Goal: Task Accomplishment & Management: Use online tool/utility

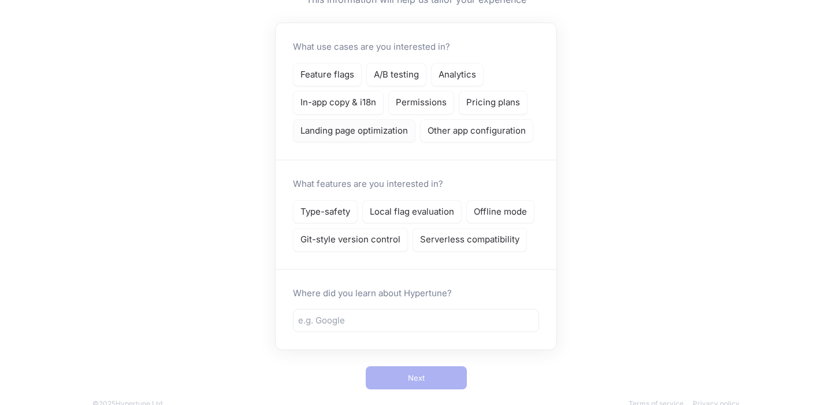
scroll to position [131, 0]
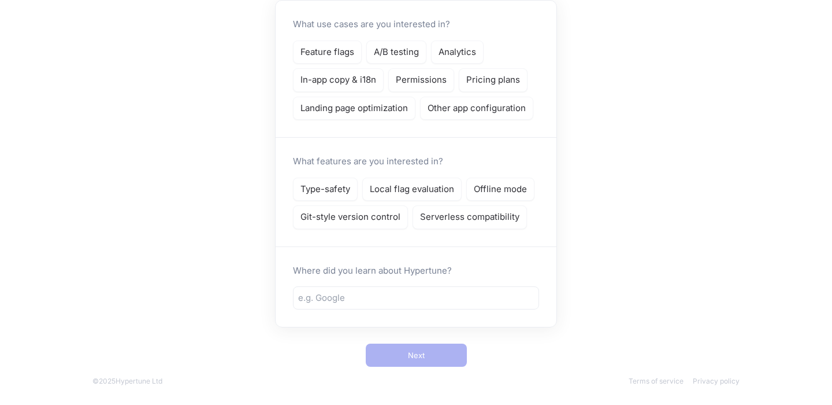
click at [261, 221] on div "Tell us a bit more about you This information will help us tailor your experien…" at bounding box center [416, 137] width 832 height 536
click at [327, 301] on input "text" at bounding box center [416, 297] width 236 height 13
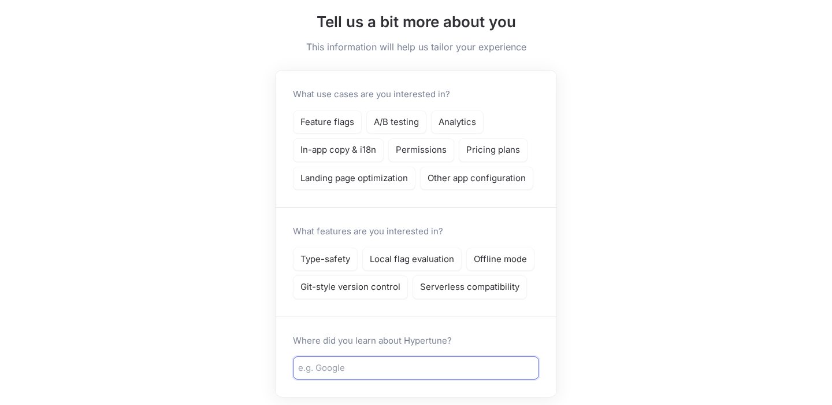
scroll to position [0, 0]
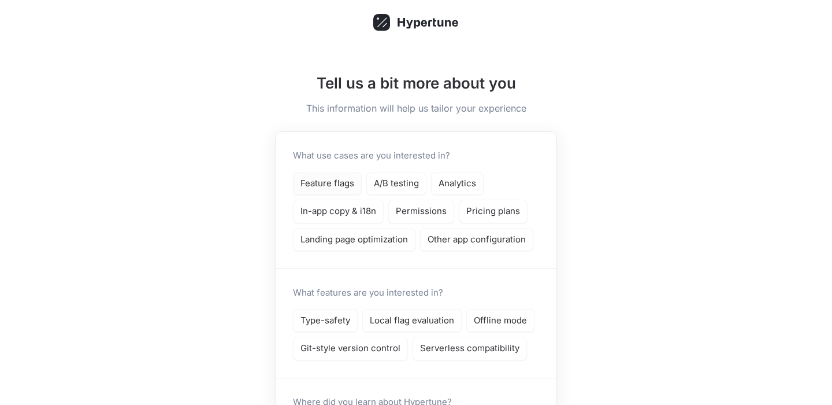
click at [313, 180] on p "Feature flags" at bounding box center [328, 183] width 54 height 13
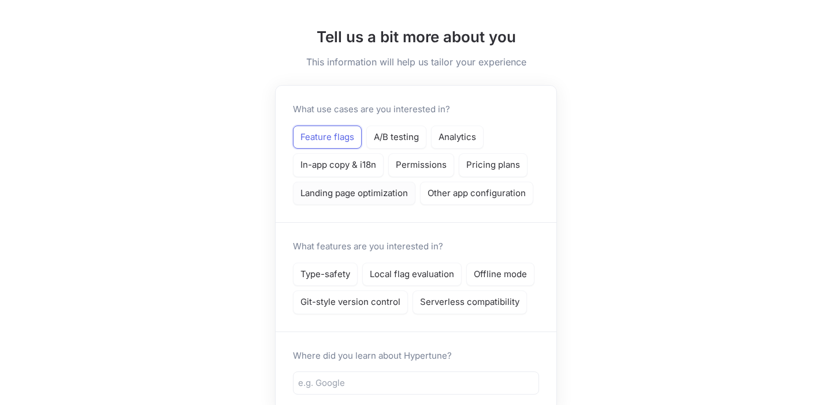
scroll to position [131, 0]
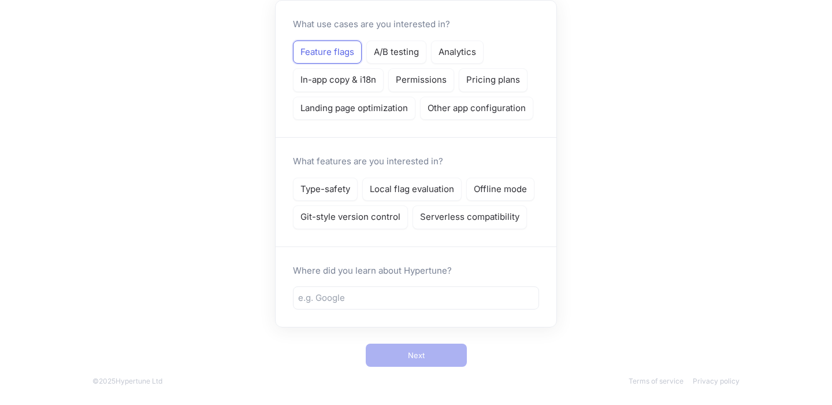
click at [332, 204] on div "Type-safety Local flag evaluation Offline mode Git-style version control Server…" at bounding box center [416, 202] width 246 height 51
click at [331, 191] on p "Type-safety" at bounding box center [326, 189] width 50 height 13
click at [347, 301] on input "text" at bounding box center [416, 297] width 236 height 13
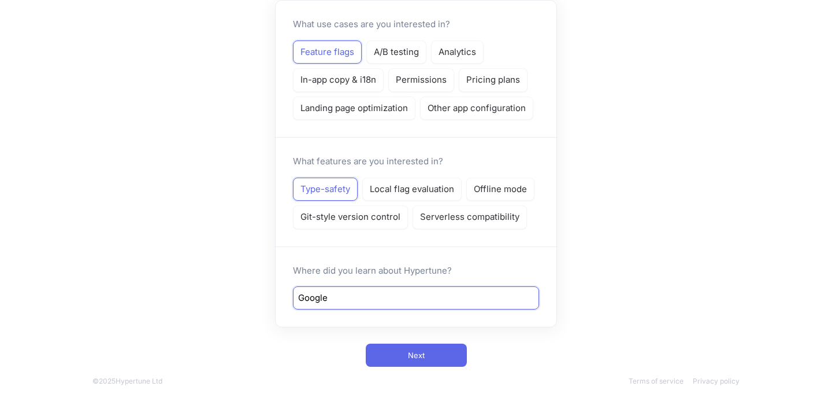
type input "Google"
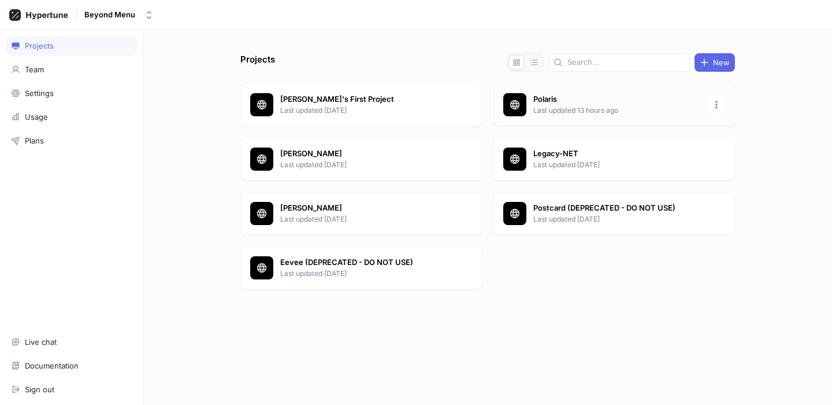
click at [628, 99] on p "Polaris" at bounding box center [618, 100] width 168 height 12
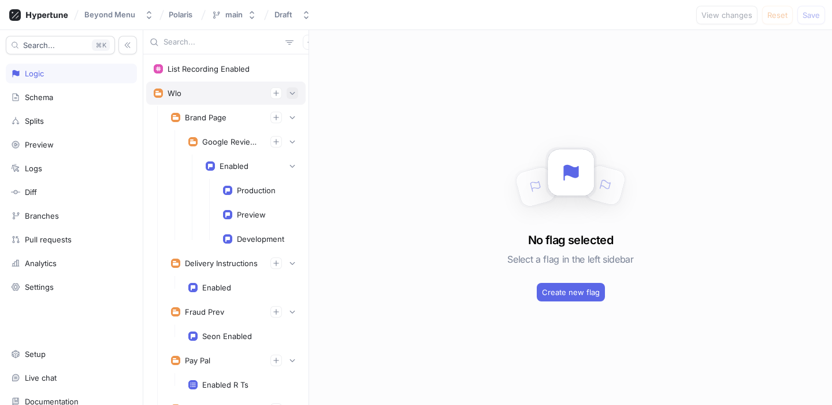
click at [296, 91] on button "button" at bounding box center [293, 93] width 12 height 12
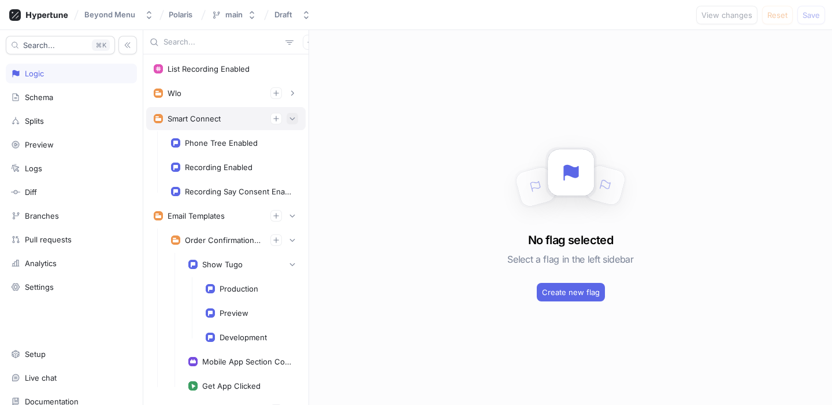
click at [295, 116] on icon "button" at bounding box center [292, 118] width 7 height 7
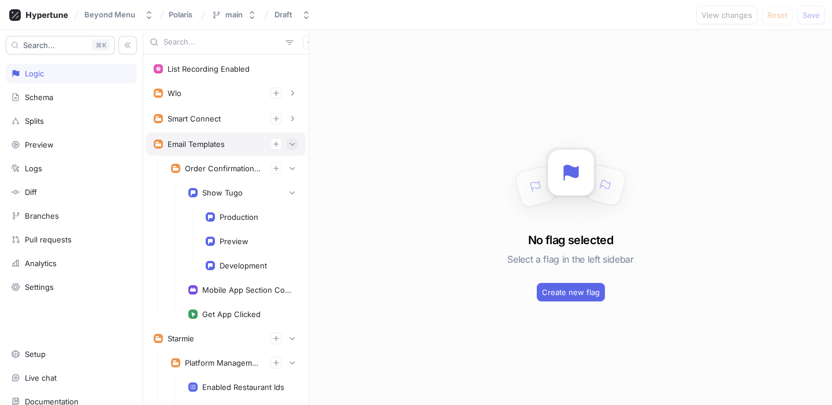
click at [294, 142] on icon "button" at bounding box center [292, 143] width 7 height 7
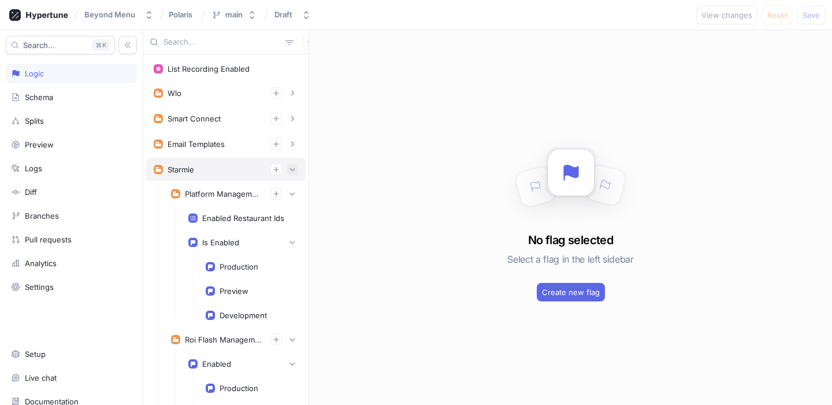
click at [291, 170] on icon "button" at bounding box center [292, 169] width 5 height 3
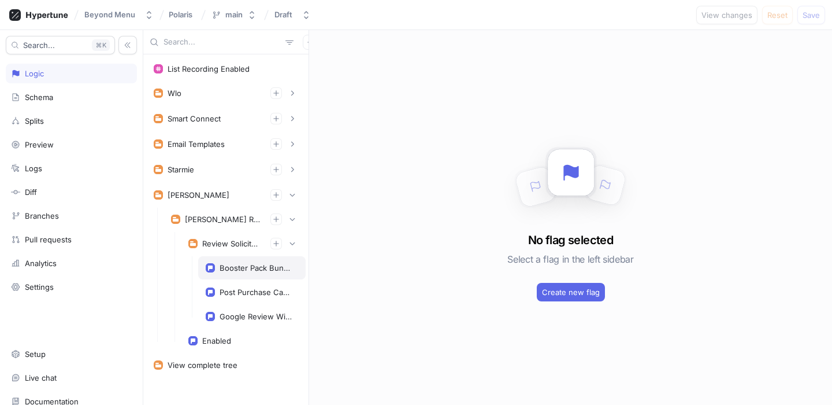
scroll to position [9, 0]
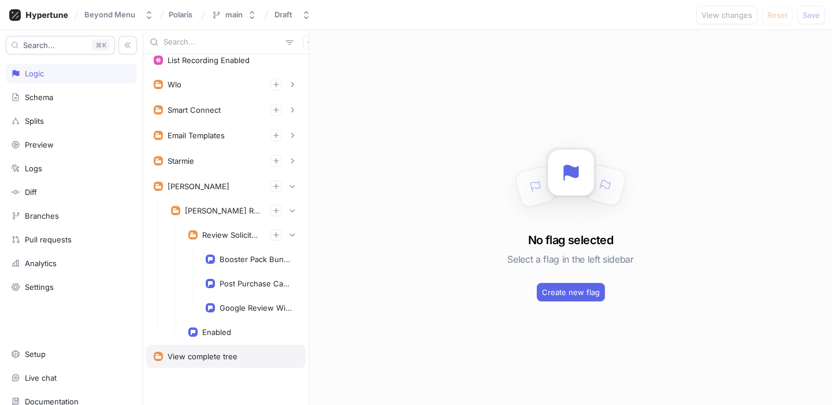
click at [242, 354] on div "View complete tree" at bounding box center [226, 355] width 145 height 9
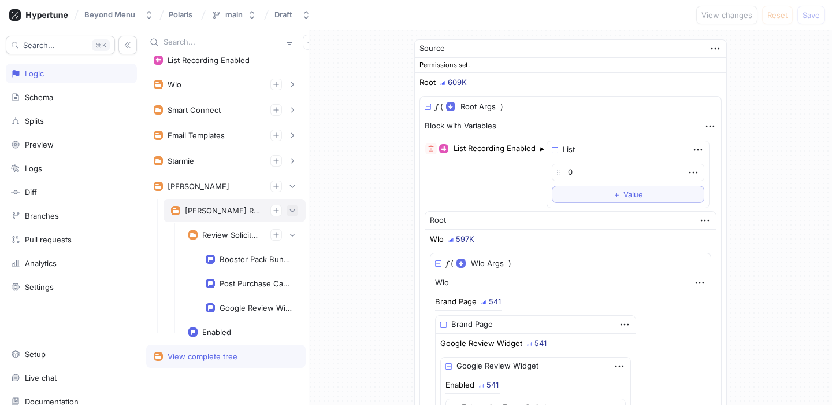
click at [297, 208] on button "button" at bounding box center [293, 211] width 12 height 12
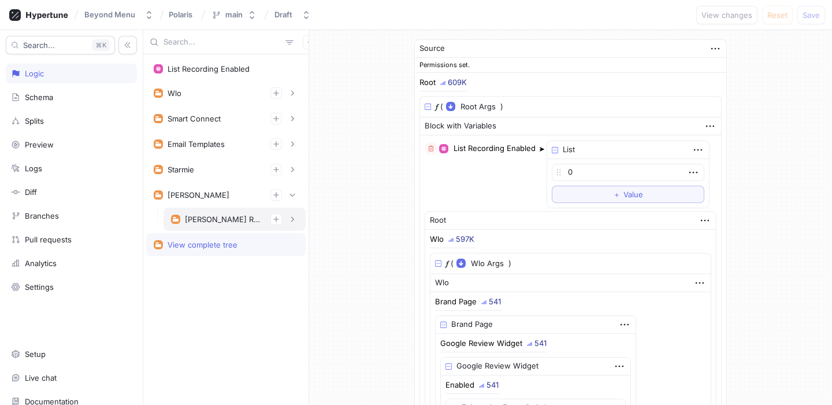
click at [298, 225] on div "[PERSON_NAME] Reputation Management" at bounding box center [235, 219] width 142 height 23
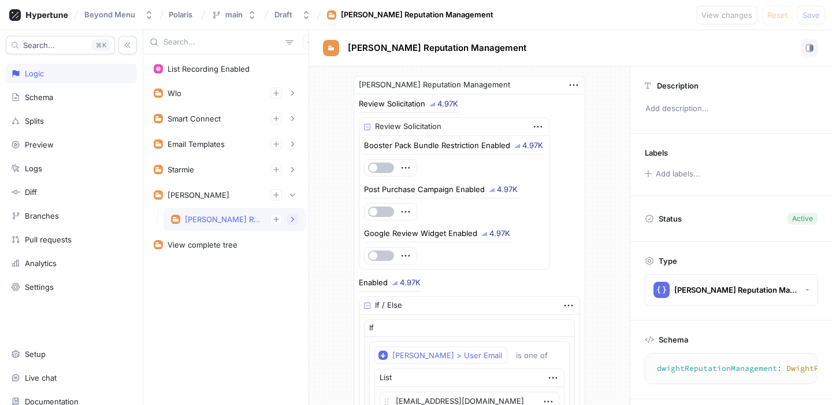
click at [290, 220] on icon "button" at bounding box center [292, 219] width 7 height 7
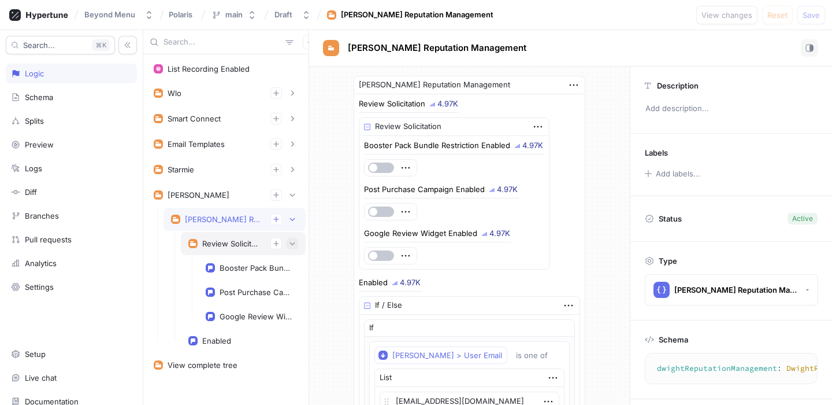
click at [295, 243] on icon "button" at bounding box center [292, 243] width 7 height 7
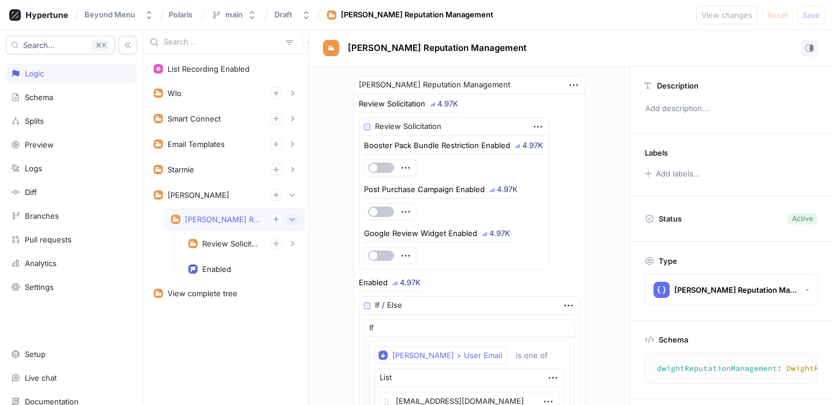
click at [297, 222] on button "button" at bounding box center [293, 219] width 12 height 12
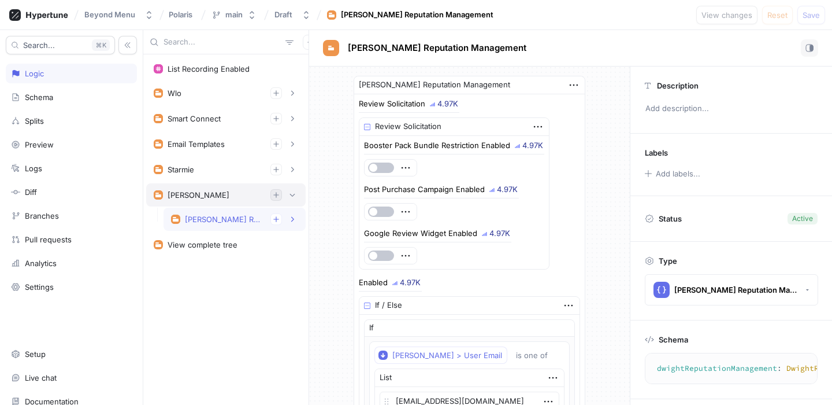
click at [279, 197] on icon "button" at bounding box center [276, 194] width 7 height 7
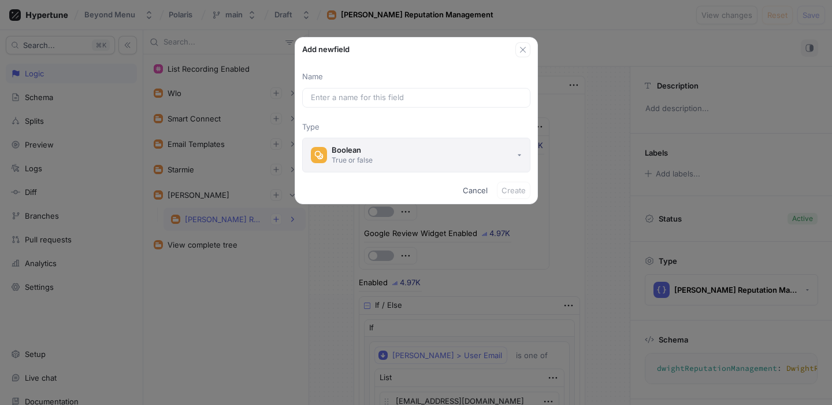
click at [400, 153] on button "Boolean True or false" at bounding box center [416, 155] width 228 height 35
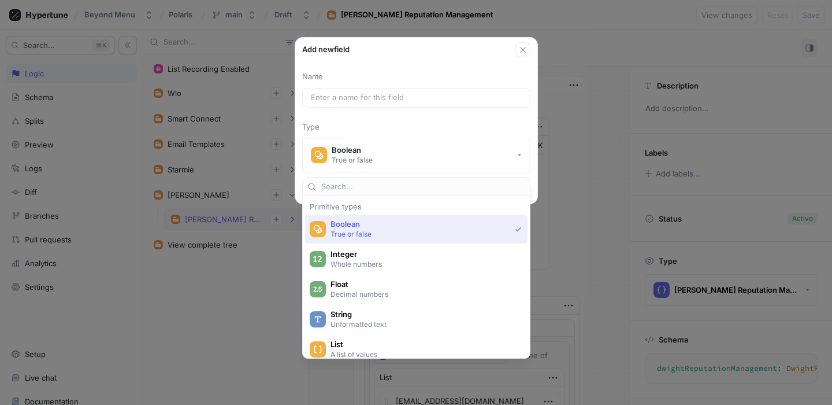
click at [404, 125] on p "Type" at bounding box center [416, 127] width 228 height 12
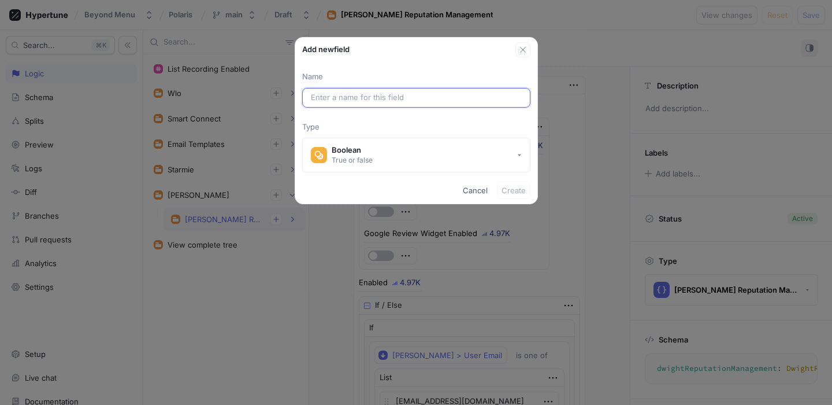
click at [356, 94] on input "text" at bounding box center [416, 98] width 211 height 12
click at [524, 50] on icon "button" at bounding box center [523, 50] width 6 height 6
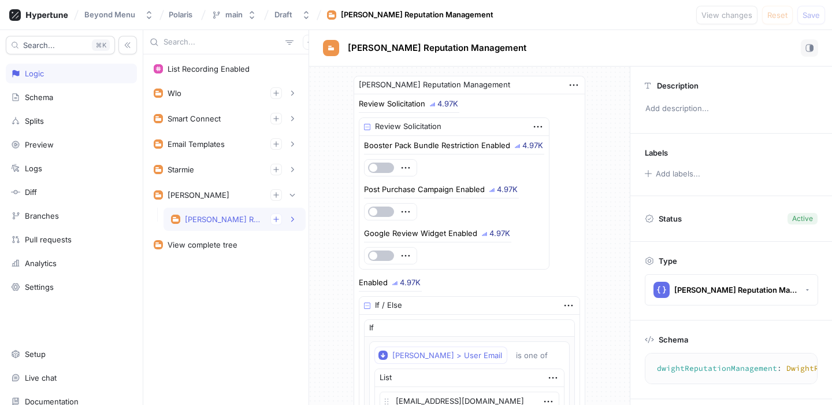
click at [190, 291] on div "List Recording Enabled Wlo Brand Page Google Review Widget Enabled Production P…" at bounding box center [225, 229] width 165 height 350
click at [273, 195] on icon "button" at bounding box center [276, 194] width 7 height 7
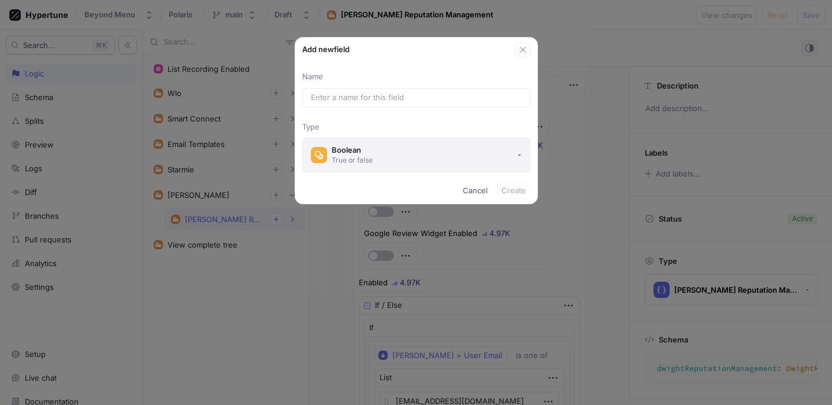
click at [434, 162] on button "Boolean True or false" at bounding box center [416, 155] width 228 height 35
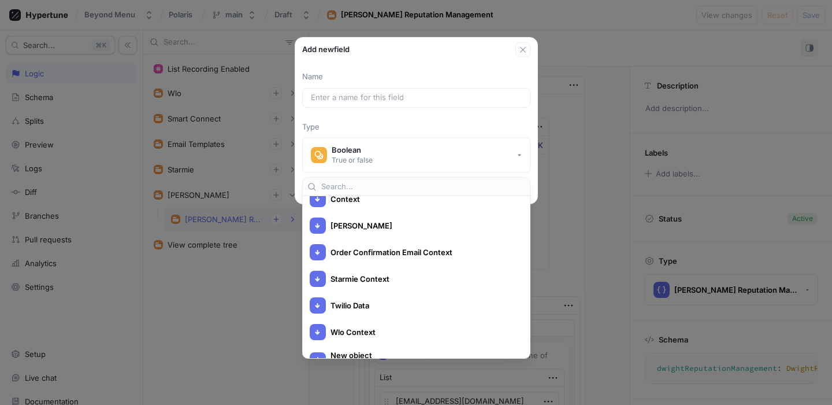
scroll to position [2327, 0]
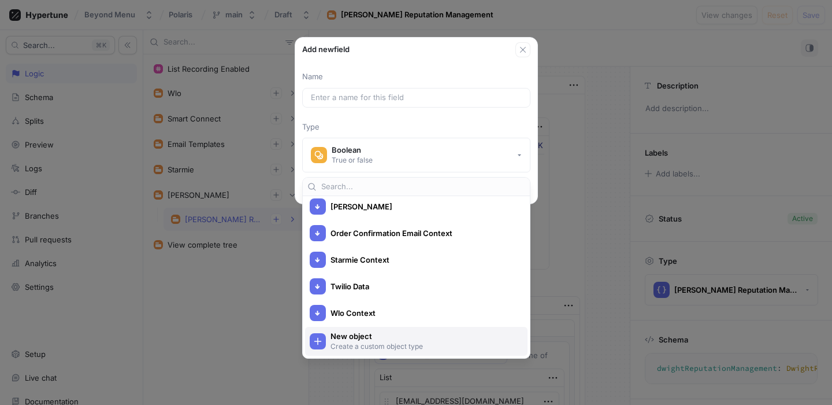
click at [391, 335] on span "New object" at bounding box center [424, 336] width 187 height 10
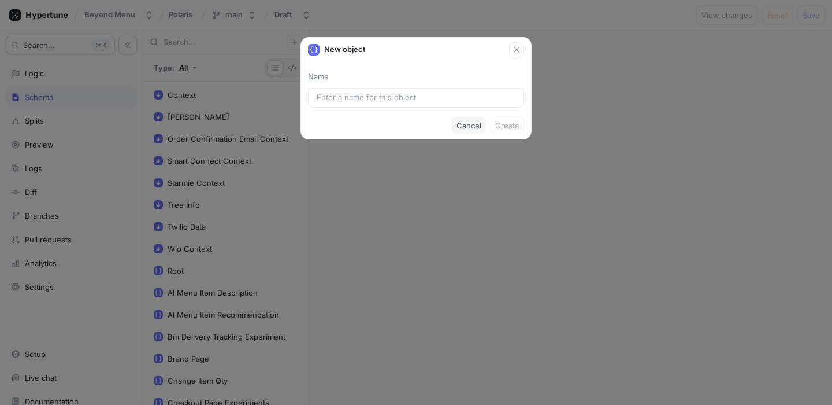
click at [470, 122] on span "Cancel" at bounding box center [469, 125] width 25 height 7
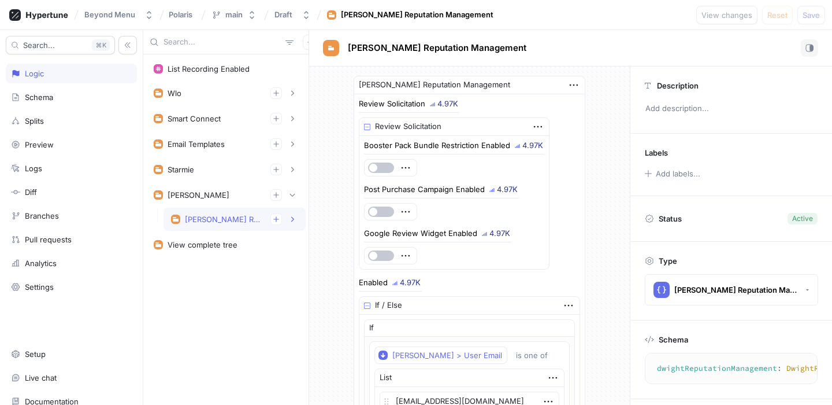
click at [225, 214] on div "[PERSON_NAME] Reputation Management" at bounding box center [223, 218] width 76 height 9
click at [224, 213] on div "[PERSON_NAME] Reputation Management" at bounding box center [234, 219] width 127 height 12
click at [232, 243] on div "View complete tree" at bounding box center [203, 244] width 70 height 9
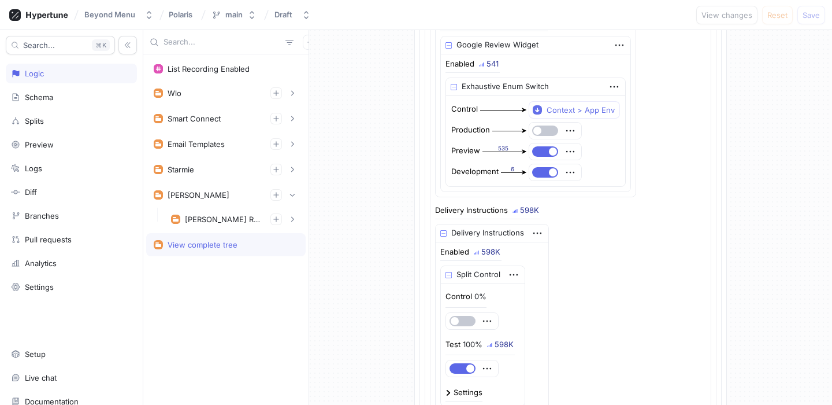
scroll to position [321, 0]
click at [279, 195] on icon "button" at bounding box center [276, 194] width 7 height 7
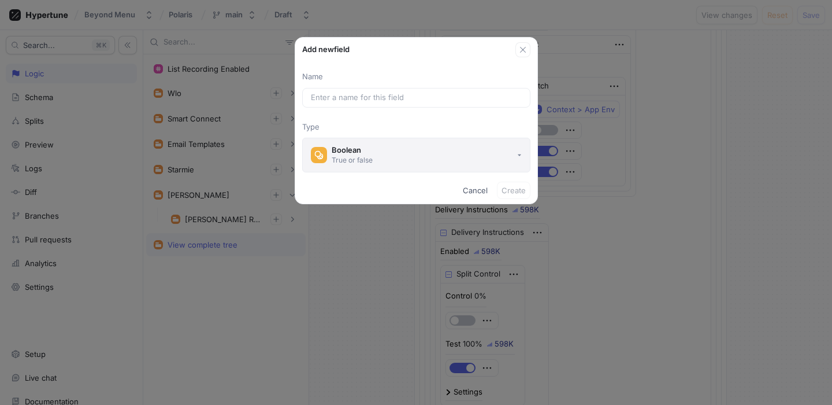
click at [357, 151] on div "Boolean" at bounding box center [352, 150] width 41 height 10
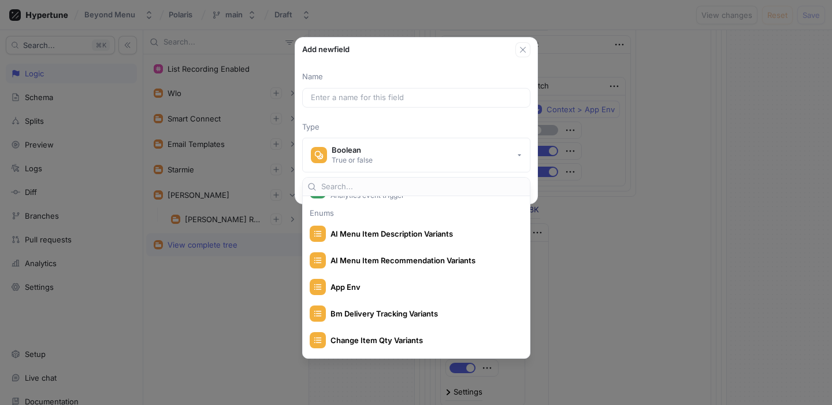
scroll to position [191, 0]
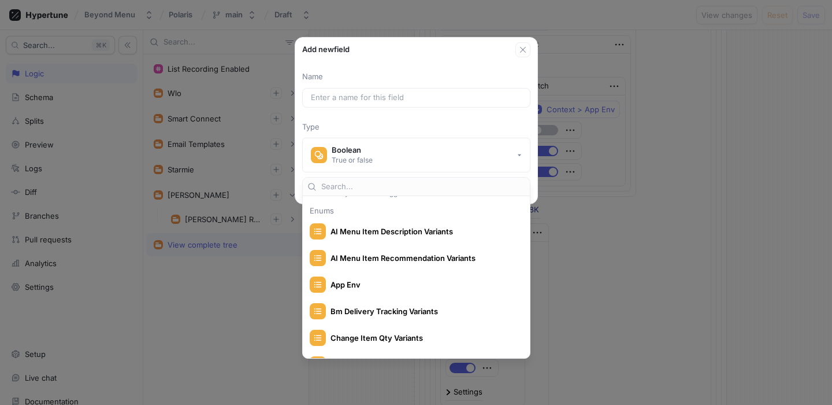
type textarea "x"
type input "[PERSON_NAME]"
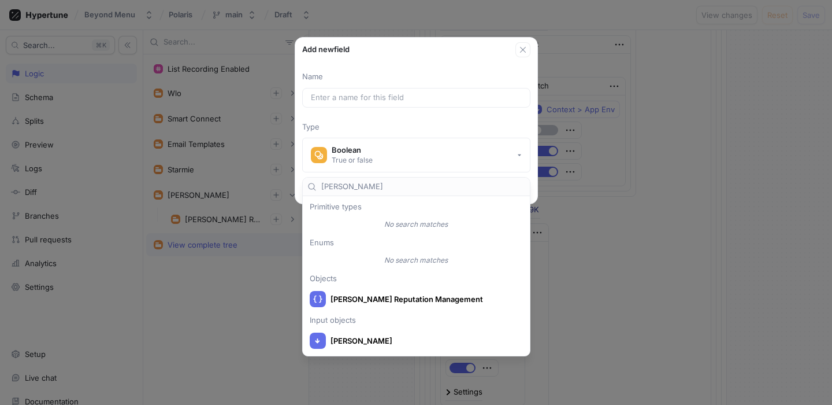
scroll to position [0, 0]
click at [516, 51] on button "button" at bounding box center [523, 49] width 15 height 15
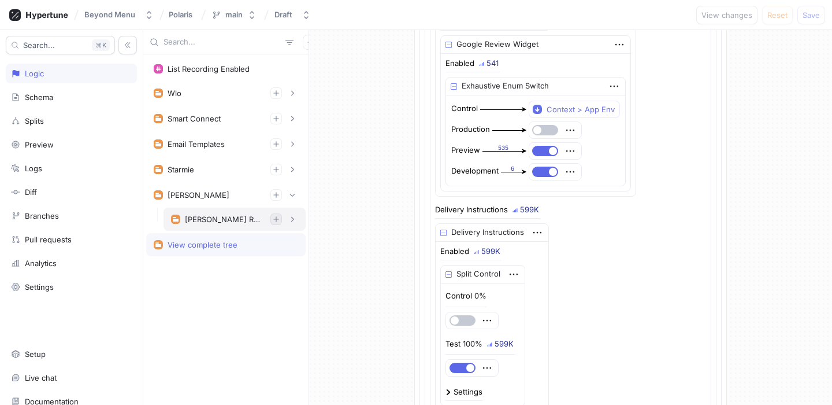
type textarea "x"
click at [276, 197] on icon "button" at bounding box center [275, 194] width 5 height 5
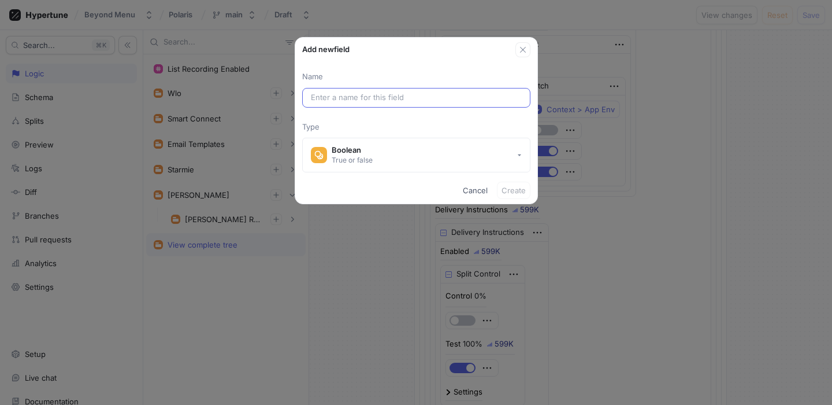
click at [368, 101] on input "text" at bounding box center [416, 98] width 211 height 12
type input "F"
type textarea "x"
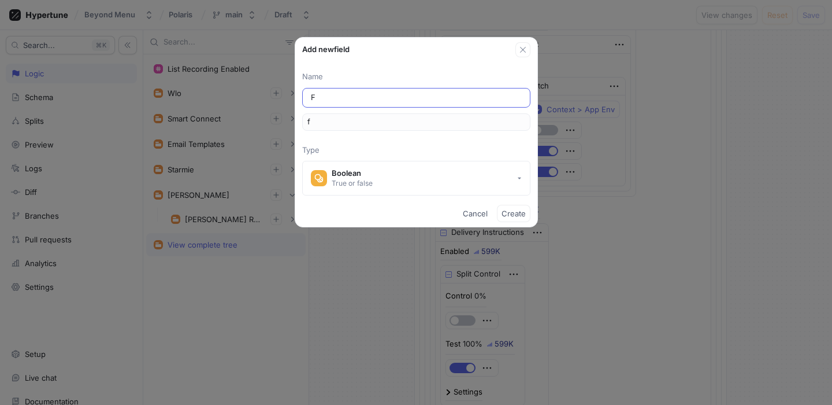
type input "Fe"
type input "fe"
type input "Fea"
type input "fea"
type input "Feat"
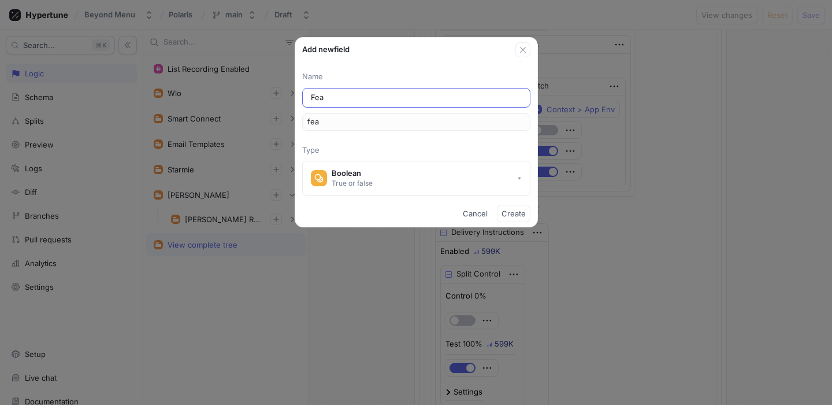
type input "feat"
type input "Featu"
type input "featu"
type input "Featur"
type input "featur"
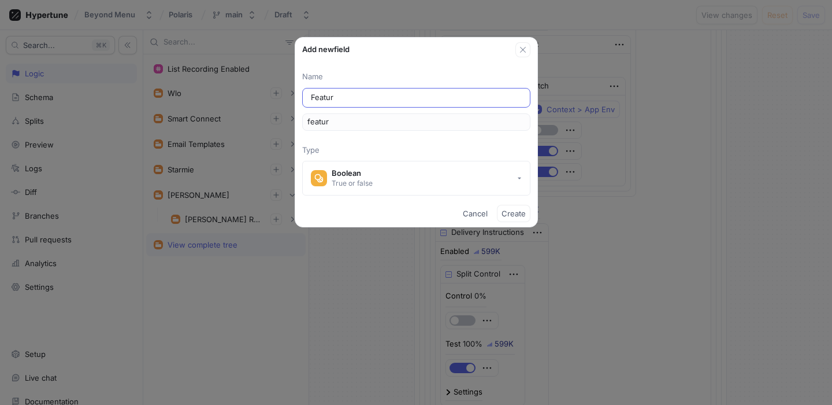
type input "Feature"
type input "feature"
type input "Feature G"
type input "featureG"
type textarea "x"
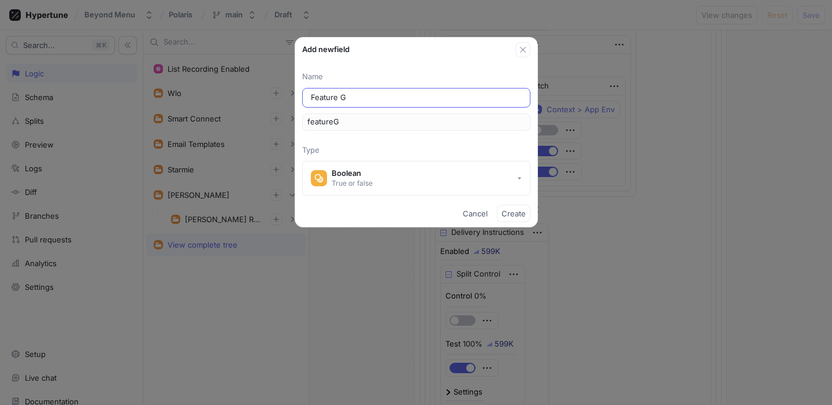
type input "Feature Gl"
type input "featureGl"
type input "Feature G"
type input "featureG"
type input "Feature"
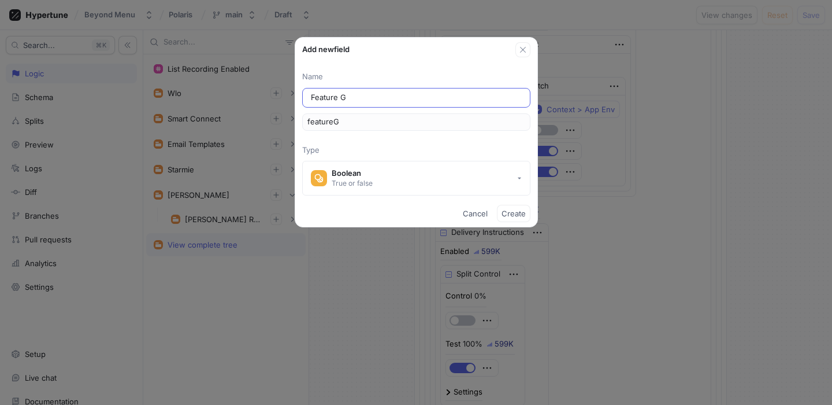
type input "feature"
type input "Feature F"
type input "featureF"
type textarea "x"
type input "Feature Fl"
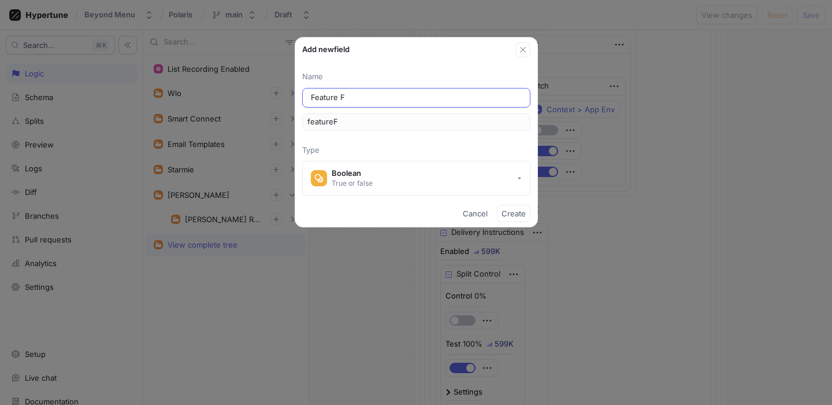
type input "featureFl"
type input "Feature Fla"
type input "featureFla"
type input "Feature Flag"
type input "featureFlag"
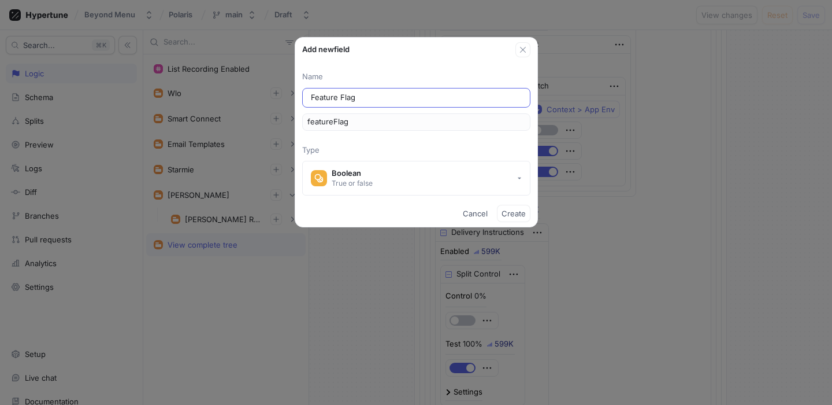
type input "Feature Flags"
type input "featureFlags"
type textarea "x"
click at [312, 94] on input "Feature Flags" at bounding box center [416, 98] width 211 height 12
type input "RFeature Flags"
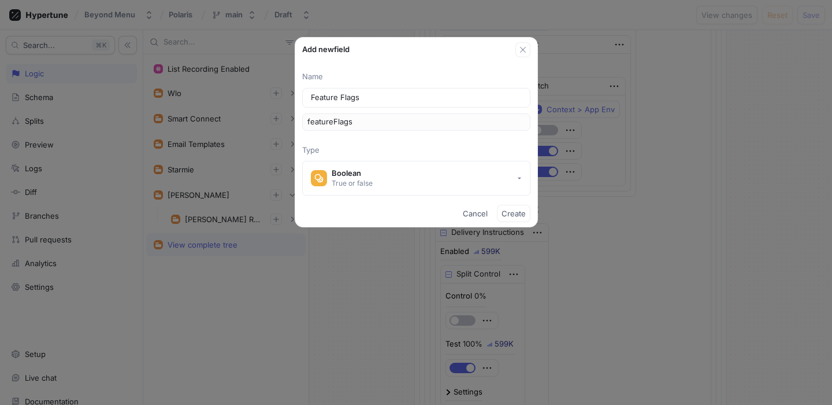
type input "rFeatureFlags"
type input "ReFeature Flags"
type input "reFeatureFlags"
type input "RelFeature Flags"
type input "relFeatureFlags"
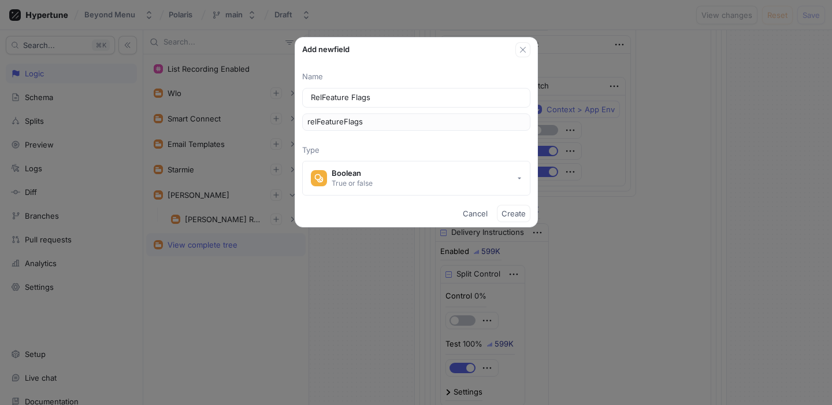
type input "ReleFeature Flags"
type input "releFeatureFlags"
type input "ReleaFeature Flags"
type input "releaFeatureFlags"
type input "ReleasFeature Flags"
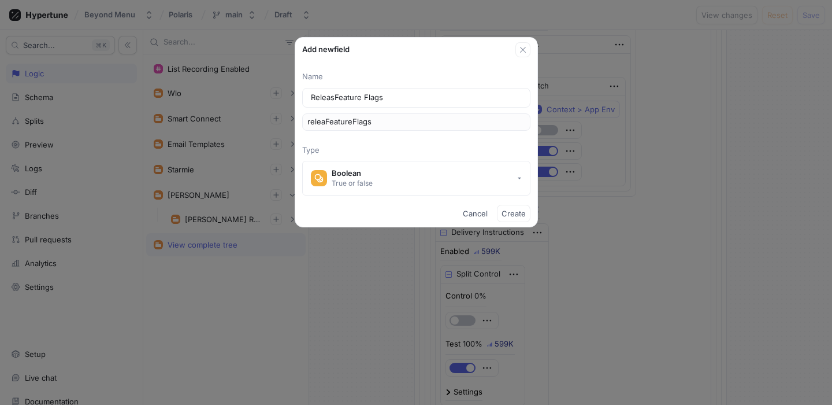
type textarea "x"
type input "releasFeatureFlags"
type input "ReleaseFeature Flags"
type input "releaseFeatureFlags"
type input "ReleasesFeature Flags"
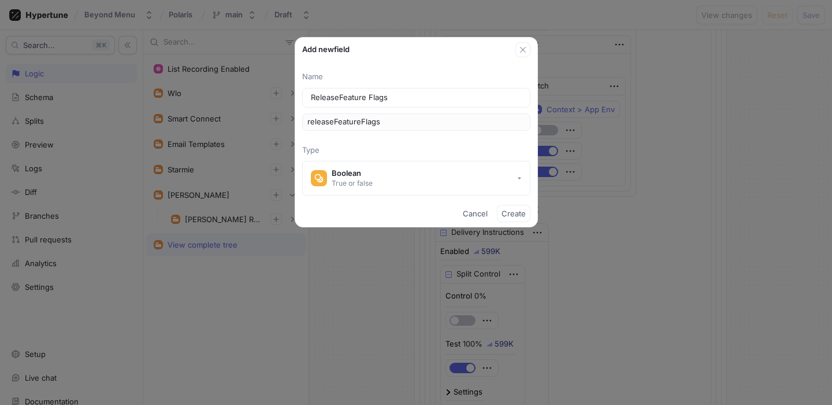
type input "releasesFeatureFlags"
type input "Releases Feature Flags"
click at [371, 95] on input "Releases Feature Flags" at bounding box center [416, 98] width 211 height 12
click at [419, 101] on input "Releases Feature Flags" at bounding box center [416, 98] width 211 height 12
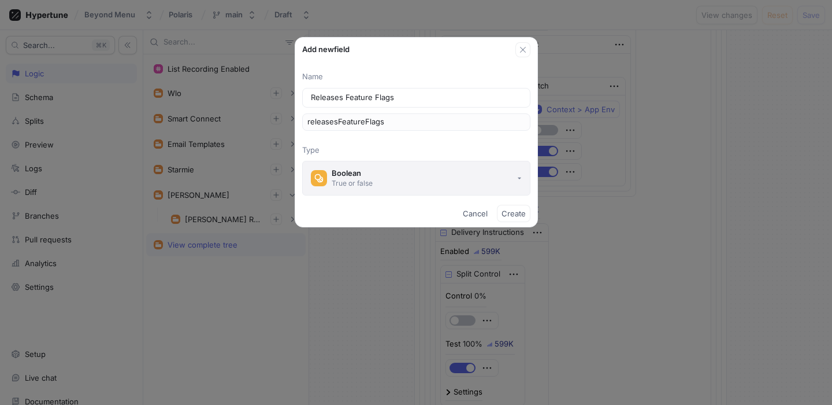
type textarea "x"
click at [442, 184] on button "Boolean True or false" at bounding box center [416, 178] width 228 height 35
type input "Releases Feature Flags"
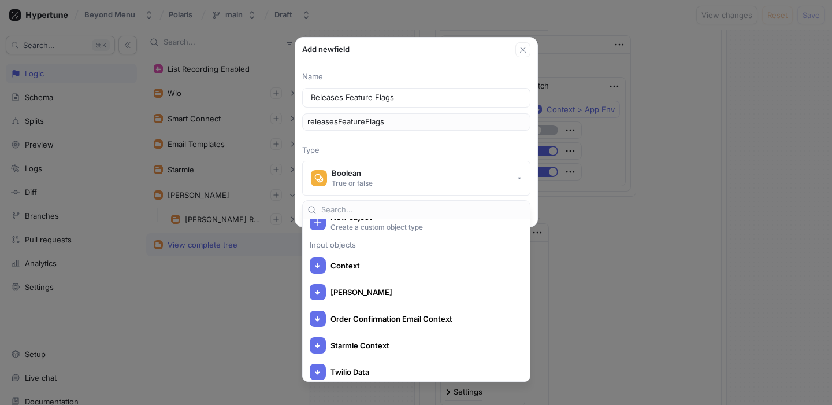
scroll to position [2234, 0]
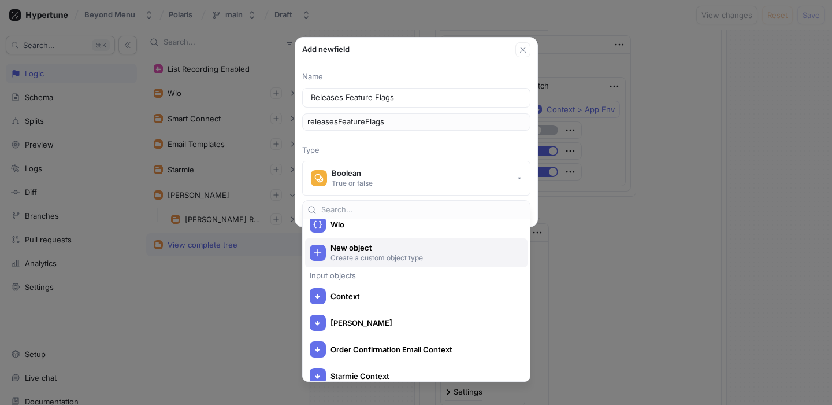
click at [407, 243] on span "New object" at bounding box center [424, 248] width 187 height 10
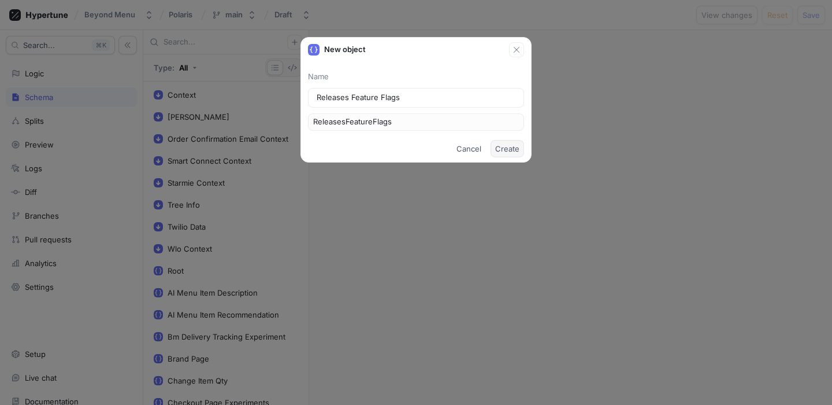
click at [506, 147] on span "Create" at bounding box center [507, 148] width 24 height 7
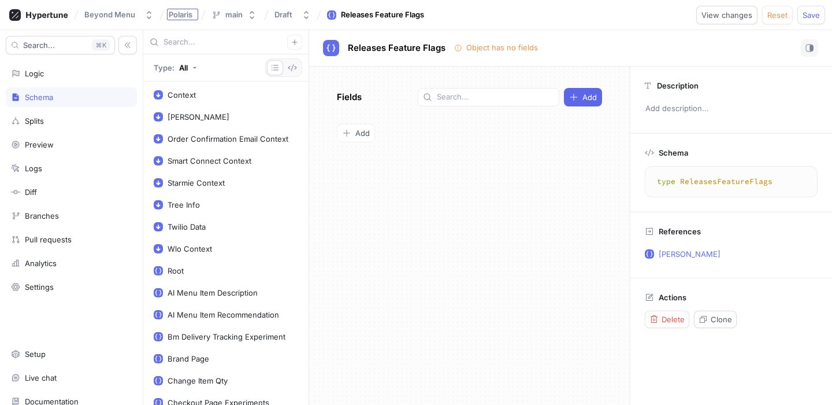
click at [172, 16] on span "Polaris" at bounding box center [181, 14] width 24 height 8
click at [498, 180] on div "Fields Add To pick up a draggable item, press the space bar. While dragging, us…" at bounding box center [469, 235] width 321 height 338
click at [110, 13] on div "Beyond Menu" at bounding box center [109, 15] width 51 height 10
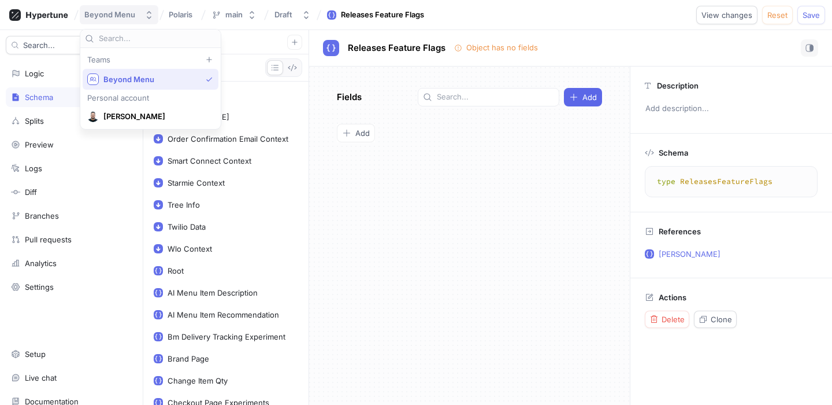
click at [110, 13] on div "Beyond Menu" at bounding box center [109, 15] width 51 height 10
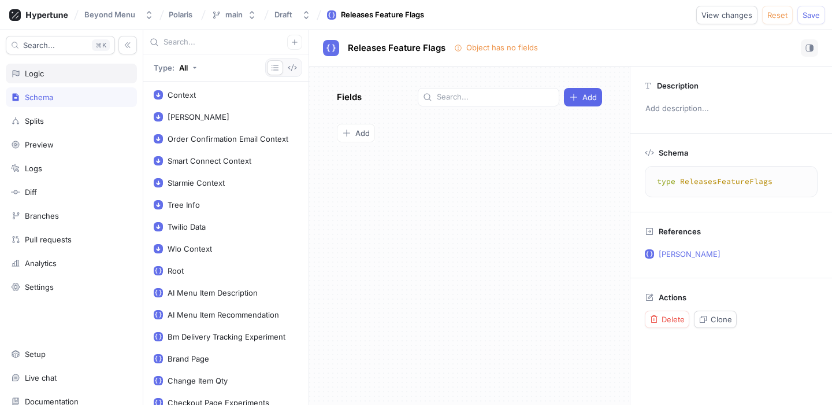
click at [57, 69] on div "Logic" at bounding box center [71, 73] width 121 height 9
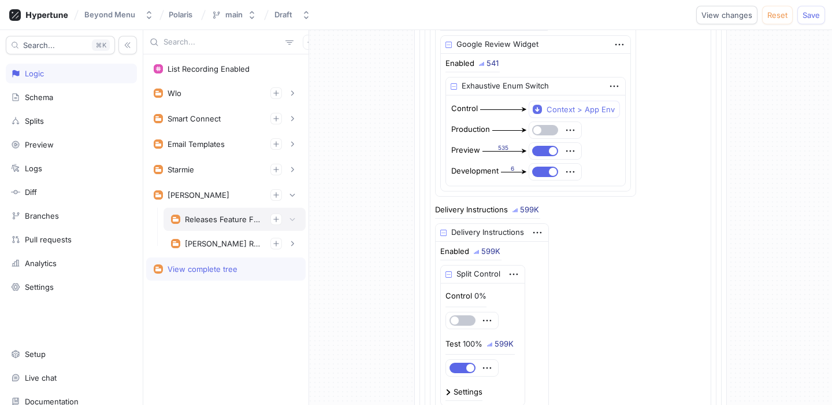
click at [213, 220] on div "Releases Feature Flags" at bounding box center [223, 218] width 76 height 9
type textarea "x"
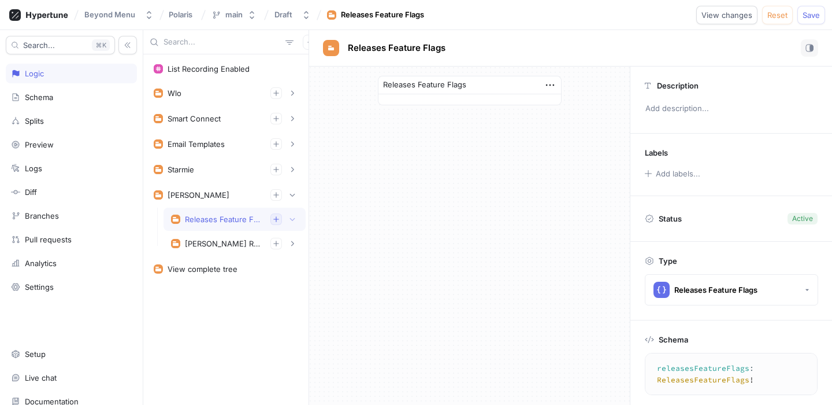
click at [273, 216] on icon "button" at bounding box center [276, 219] width 7 height 7
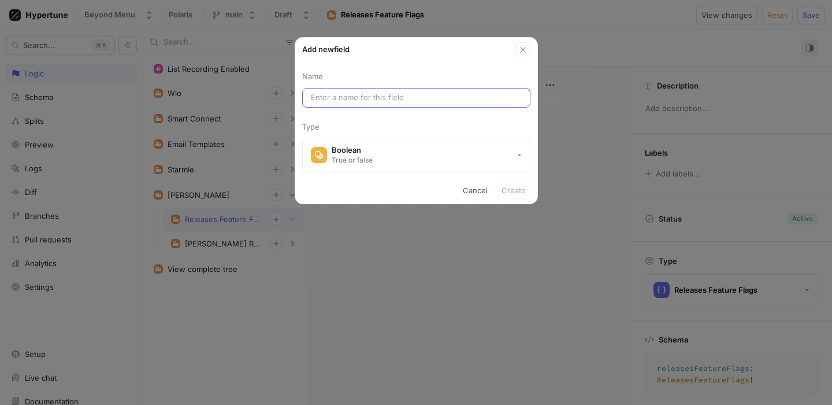
click at [343, 99] on input "text" at bounding box center [416, 98] width 211 height 12
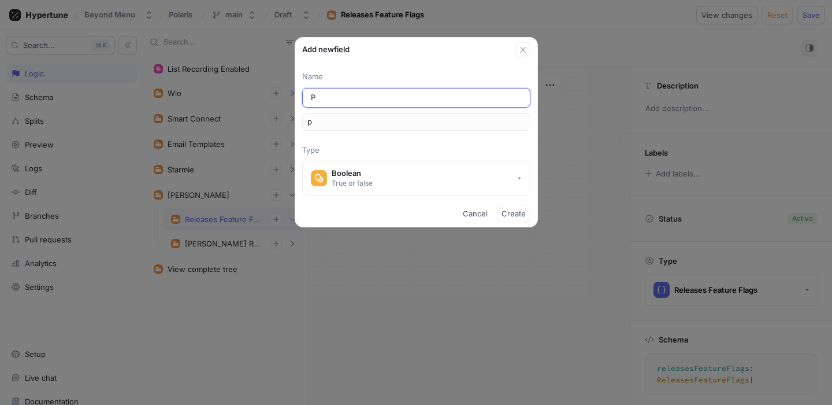
type input "Pi"
type input "pi"
type input "Pic"
type input "pic"
type input "Pick"
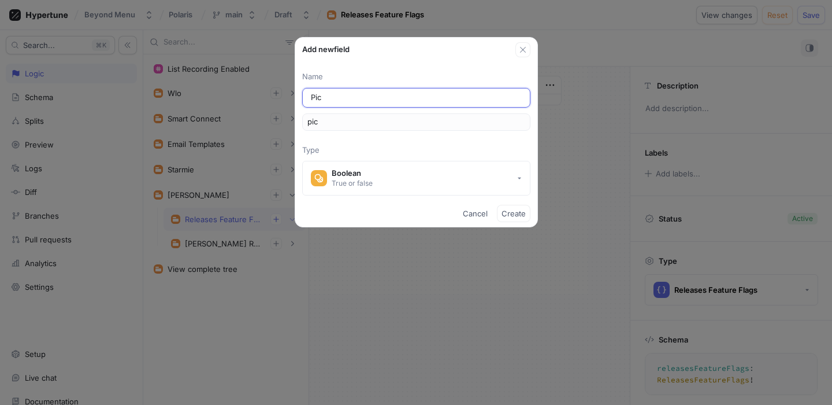
type input "pick"
type input "Picku"
type input "picku"
type input "Pickup"
type input "pickup"
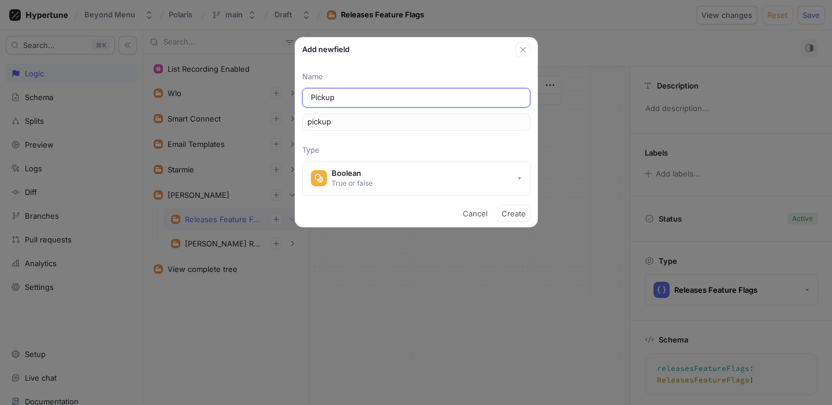
type input "Pickup T"
type input "pickupT"
type input "Pickup Ti"
type input "pickupTi"
type input "Pickup Tip"
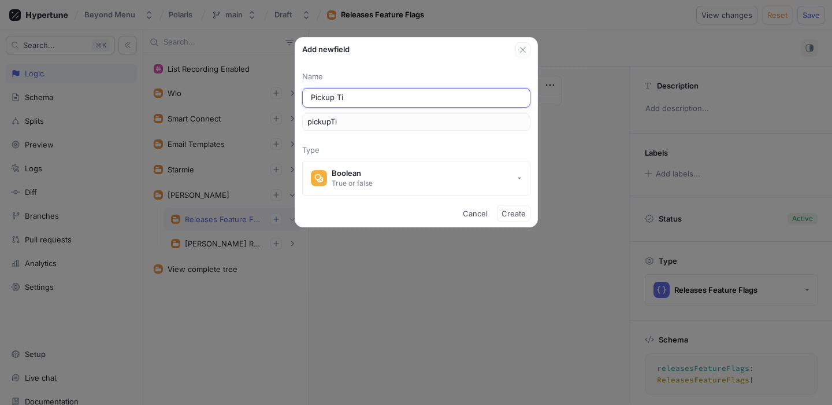
type input "pickupTip"
type input "Pickup Tip S"
type input "pickupTipS"
type input "Pickup Tip Se"
type input "pickupTipSe"
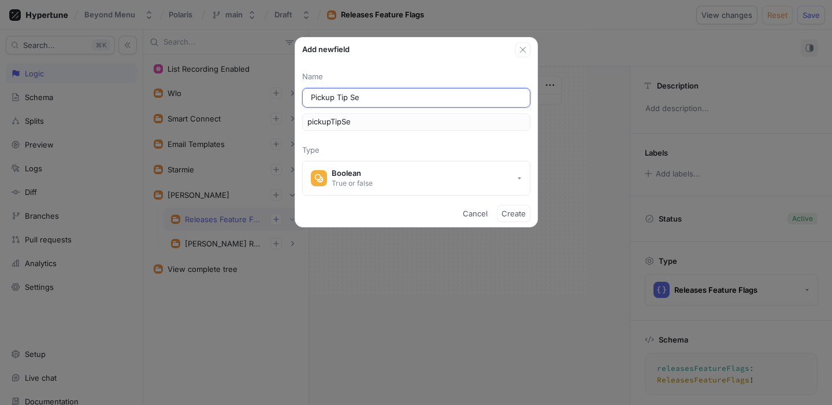
type input "Pickup Tip Set"
type input "pickupTipSet"
type input "Pickup Tip Sett"
type input "pickupTipSett"
type input "Pickup Tip Setti"
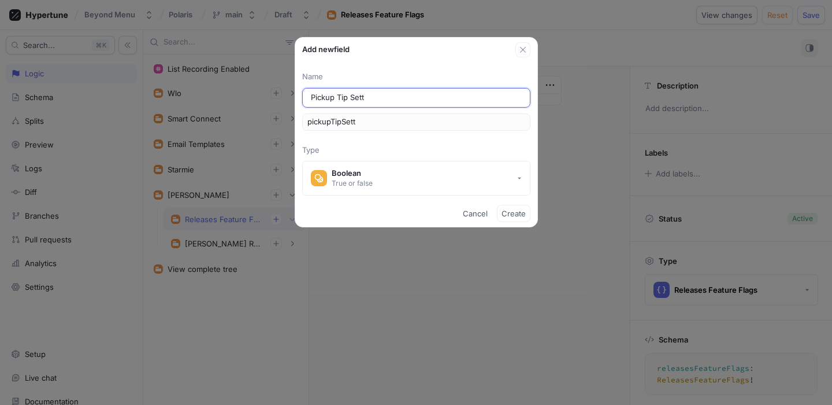
type input "pickupTipSetti"
type input "Pickup Tip Settin"
type input "pickupTipSettin"
type input "Pickup Tip Settinf"
type input "pickupTipSettinf"
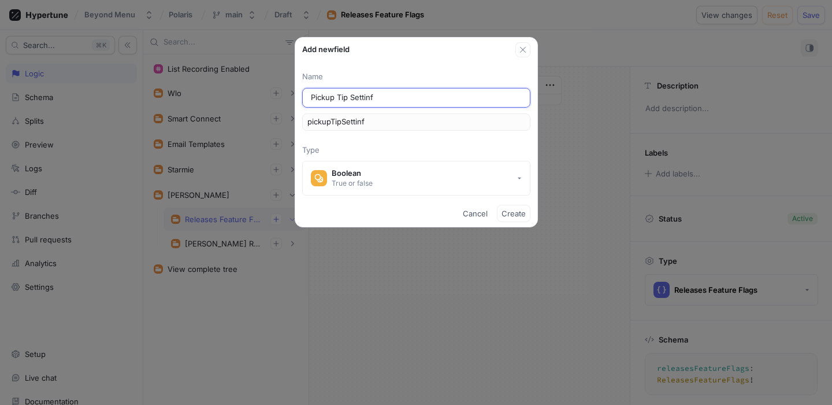
type input "Pickup Tip Settin"
type input "pickupTipSettin"
type input "Pickup Tip Setting"
type input "pickupTipSetting"
type input "Pickup Tip Settings"
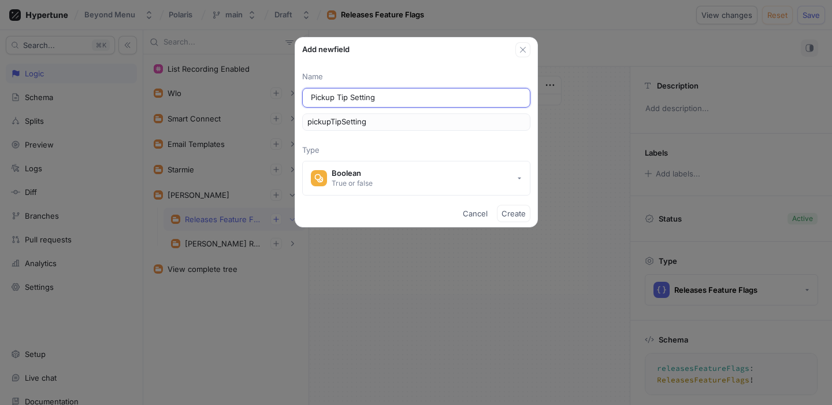
type input "pickupTipSettings"
type input "Pickup Tip Settings"
click at [307, 97] on div "Pickup Tip Settings" at bounding box center [416, 98] width 228 height 20
drag, startPoint x: 312, startPoint y: 97, endPoint x: 279, endPoint y: 97, distance: 33.5
click at [279, 97] on div "Add new field Name Pickup Tip Settings pickupTipSettings Type Boolean True or f…" at bounding box center [416, 202] width 832 height 405
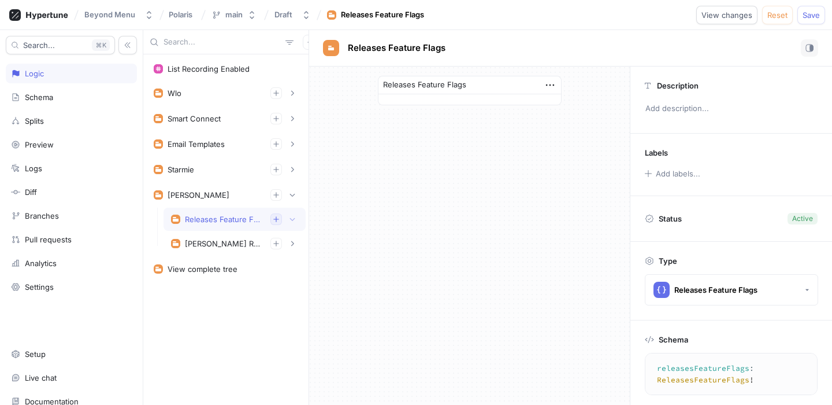
click at [280, 218] on button "button" at bounding box center [277, 219] width 12 height 12
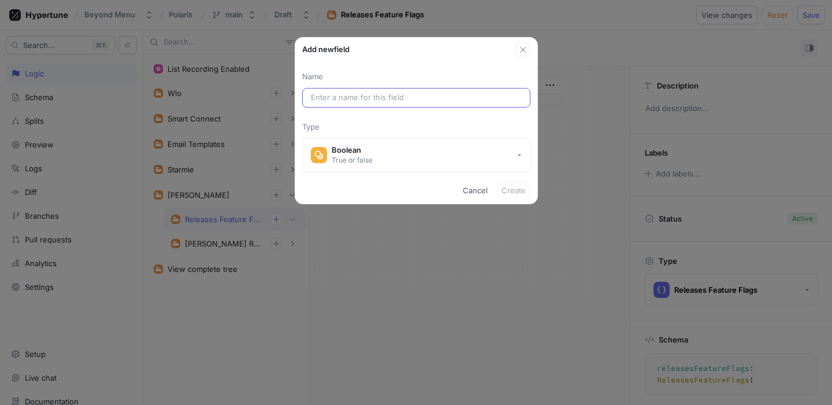
click at [360, 99] on input "text" at bounding box center [416, 98] width 211 height 12
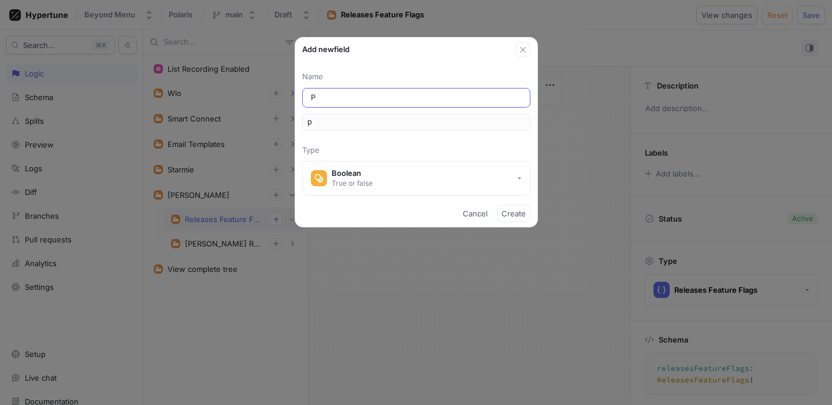
type input "Pi"
type input "pi"
type input "Pic"
type input "pic"
type input "Pick"
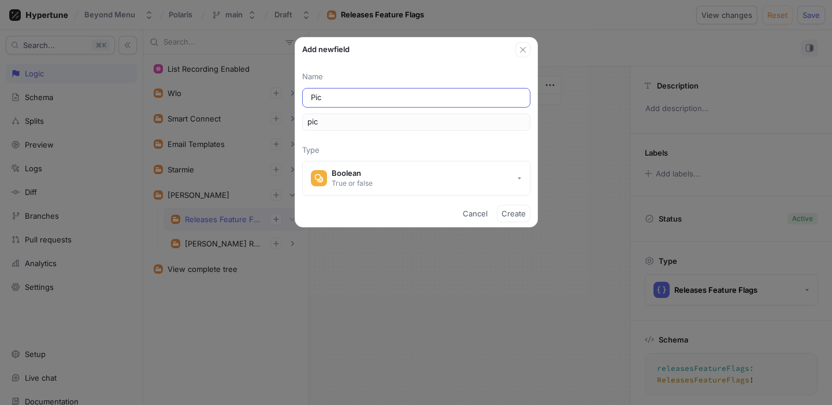
type input "pick"
type input "Picku"
type input "picku"
type input "Pickup"
type input "pickup"
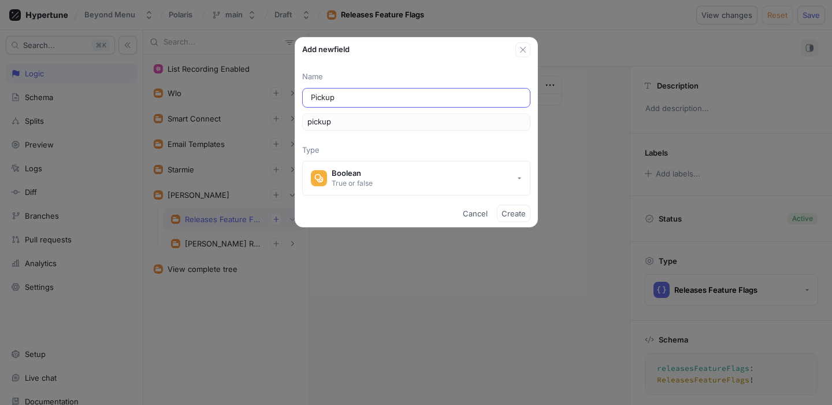
type input "Pickup T"
type input "pickupT"
type input "Pickup To"
type input "pickupTo"
type input "Pickup T"
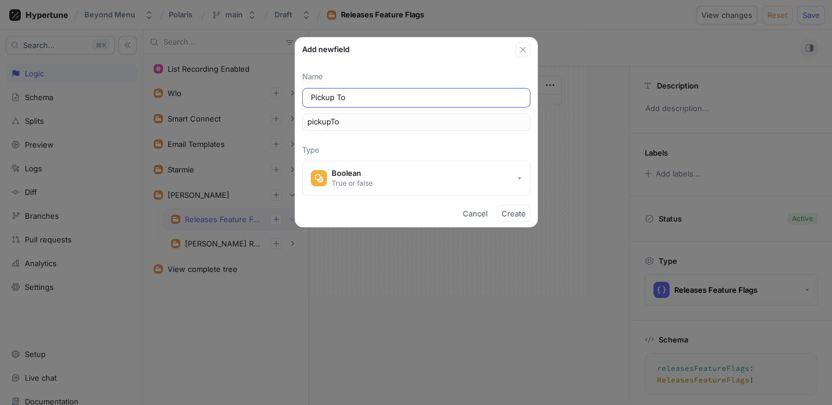
type input "pickupT"
type input "Pickup Ti"
type input "pickupTi"
type input "Pickup Tip"
type input "pickupTip"
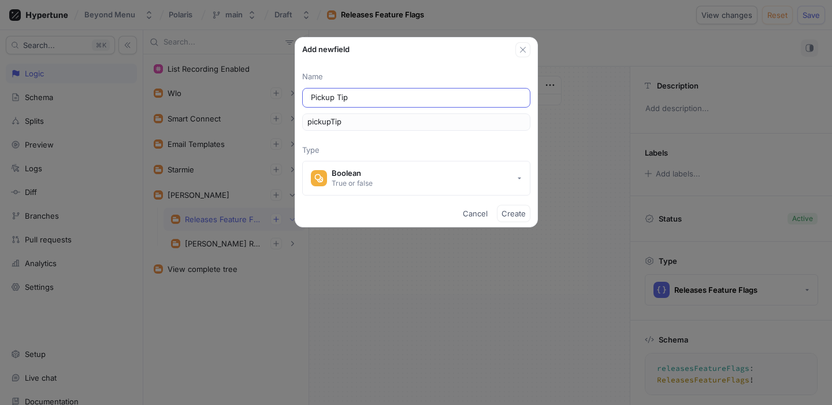
type input "Pickup Tip S"
type input "pickupTipS"
type input "Pickup Tip Se"
type input "pickupTipSe"
type input "Pickup Tip Set"
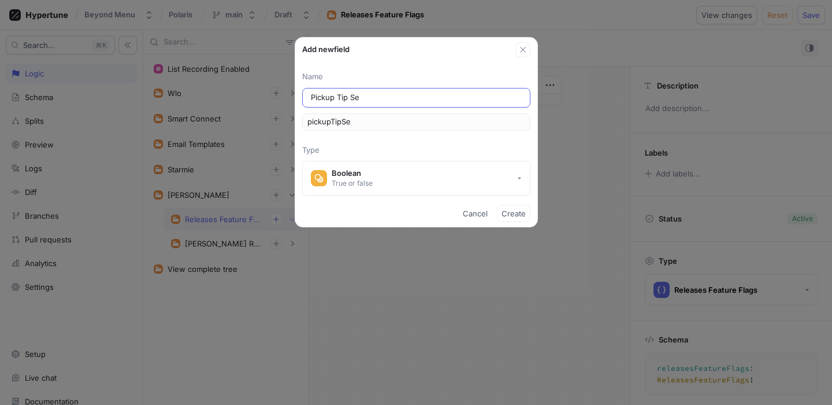
type input "pickupTipSet"
type input "Pickup Tip Sett"
type input "pickupTipSett"
type input "Pickup Tip Setti"
type input "pickupTipSetti"
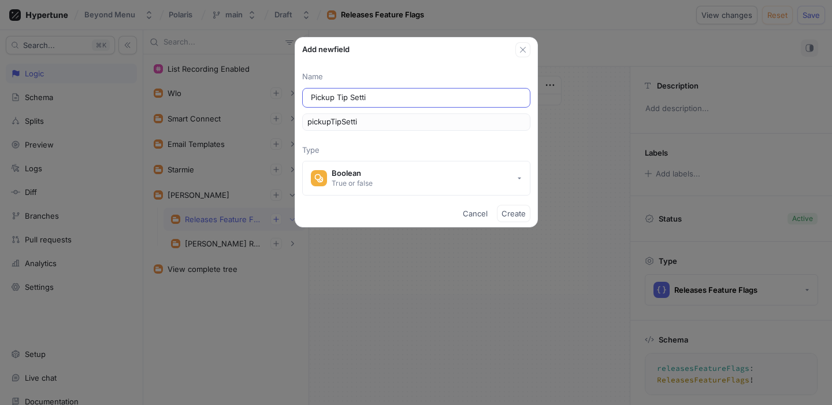
type input "Pickup Tip Settin"
type input "pickupTipSettin"
type input "Pickup Tip Setting"
type input "pickupTipSetting"
type input "Pickup Tip Settings"
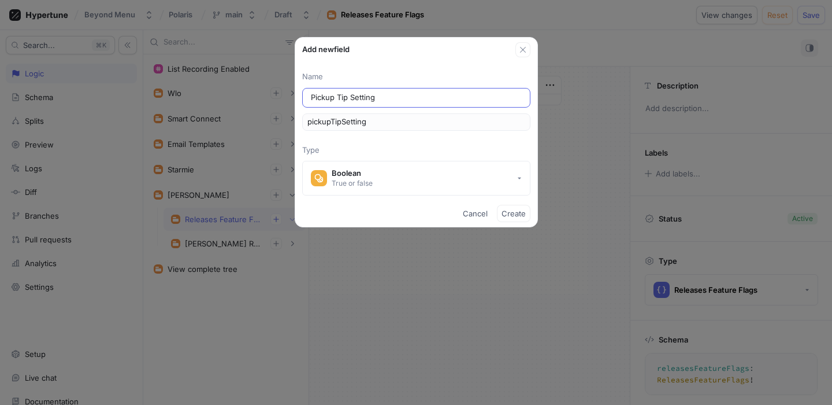
type input "pickupTipSettings"
type input "Pickup Tip Settings"
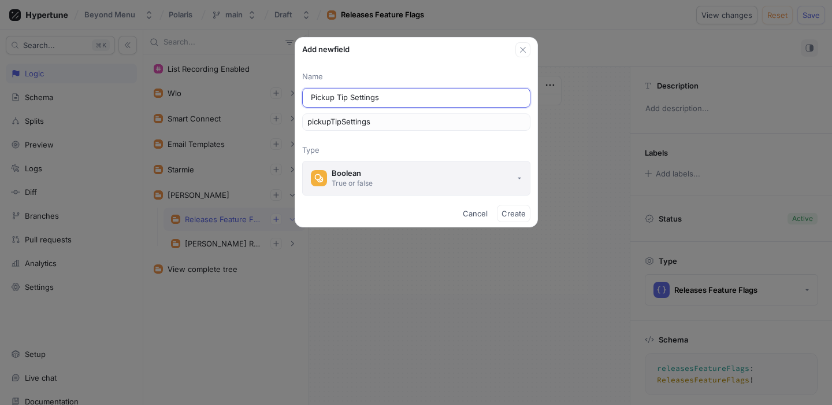
click at [386, 179] on button "Boolean True or false" at bounding box center [416, 178] width 228 height 35
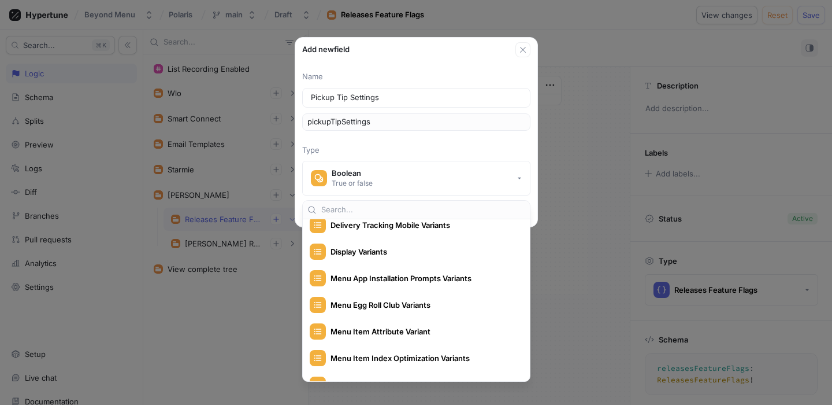
scroll to position [574, 0]
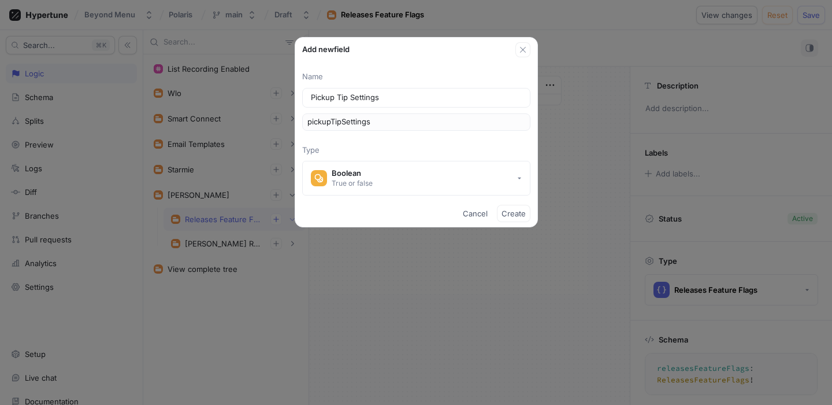
click at [417, 146] on p "Type" at bounding box center [416, 151] width 228 height 12
click at [509, 212] on span "Create" at bounding box center [514, 213] width 24 height 7
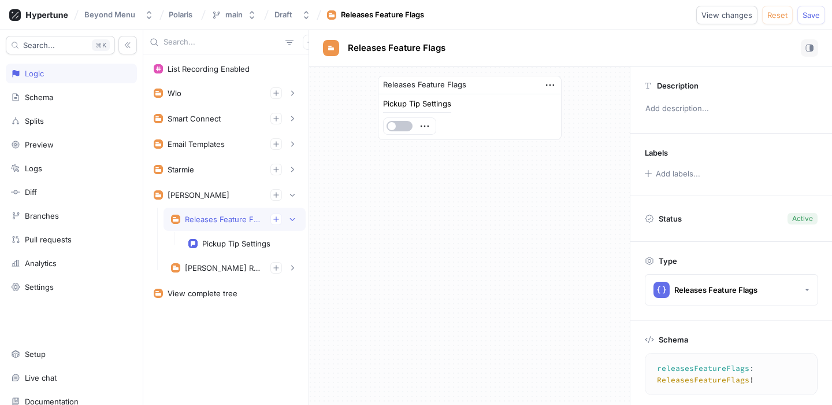
type textarea "pickupTipSettings: Boolean!"
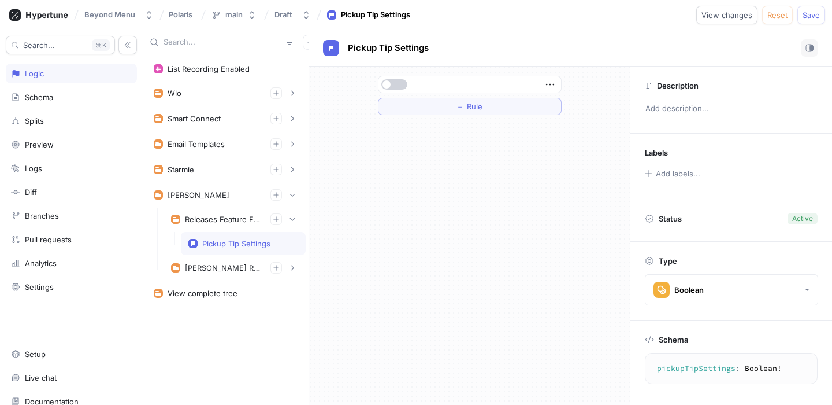
click at [394, 84] on button "button" at bounding box center [395, 84] width 26 height 10
click at [397, 83] on button "button" at bounding box center [395, 84] width 26 height 10
click at [277, 216] on icon "button" at bounding box center [276, 219] width 7 height 7
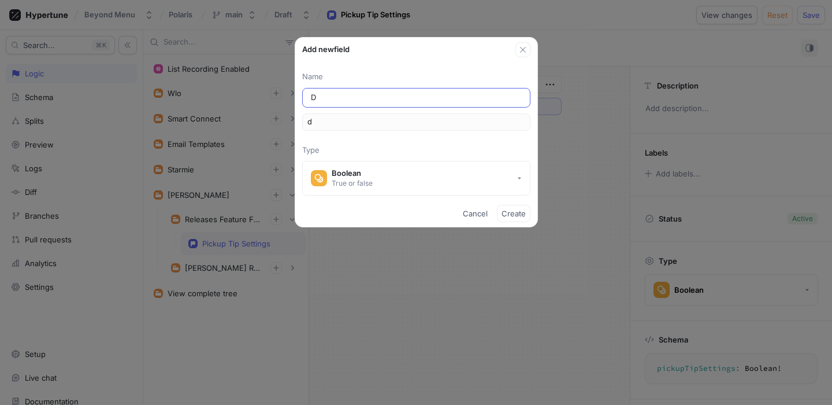
type input "De"
type input "de"
type input "Del"
type input "del"
type input "Deli"
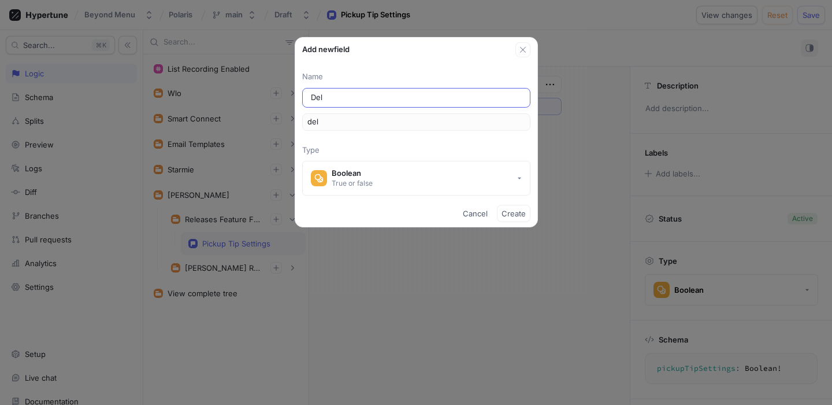
type input "deli"
type input "Deliv"
type input "deliv"
type input "Delive"
type input "delive"
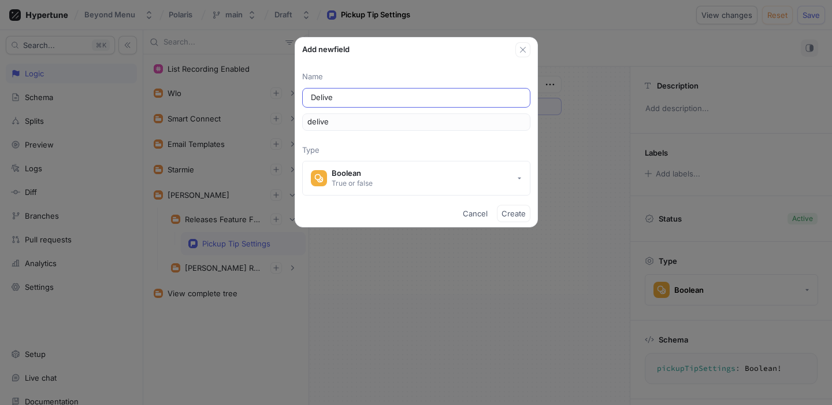
type input "Deliver"
type input "deliver"
type input "Delivery"
type input "delivery"
type input "Delivery T"
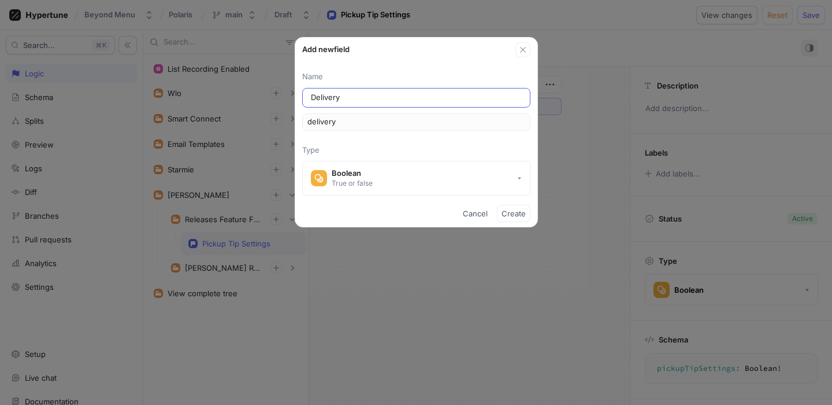
type input "deliveryT"
type input "Delivery Ti"
type input "deliveryTi"
type input "Delivery Tiu"
type input "deliveryTiu"
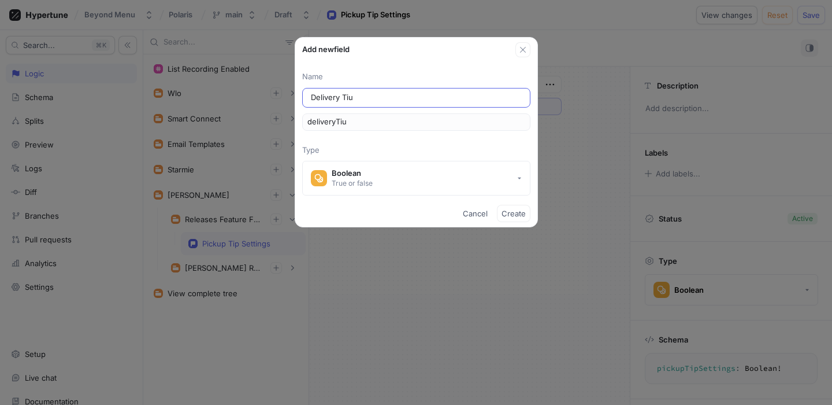
type input "Delivery Ti"
type input "deliveryTi"
type input "Delivery Tip"
type input "deliveryTip"
type input "Delivery Tip s"
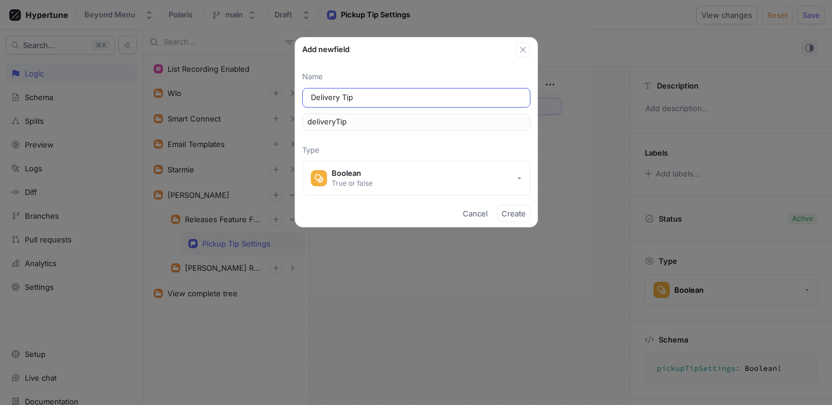
type input "deliveryTipS"
type input "Delivery Tip se"
type input "deliveryTipSe"
type input "Delivery Tip set"
type input "deliveryTipSet"
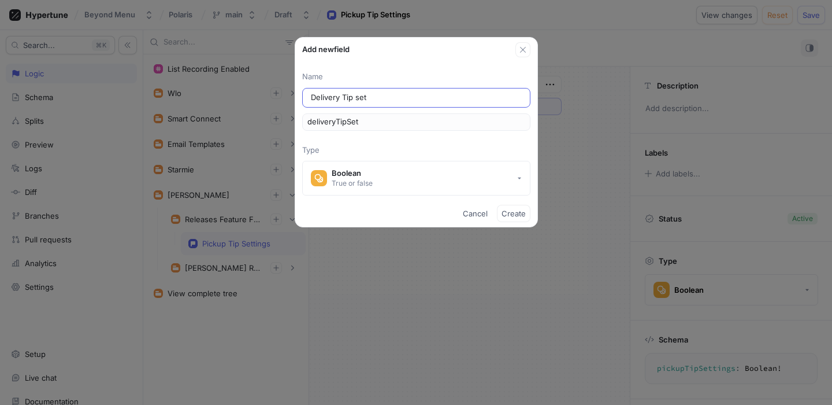
type input "Delivery Tip sett"
type input "deliveryTipSett"
type input "Delivery Tip setti"
type input "deliveryTipSetti"
type input "Delivery Tip settin"
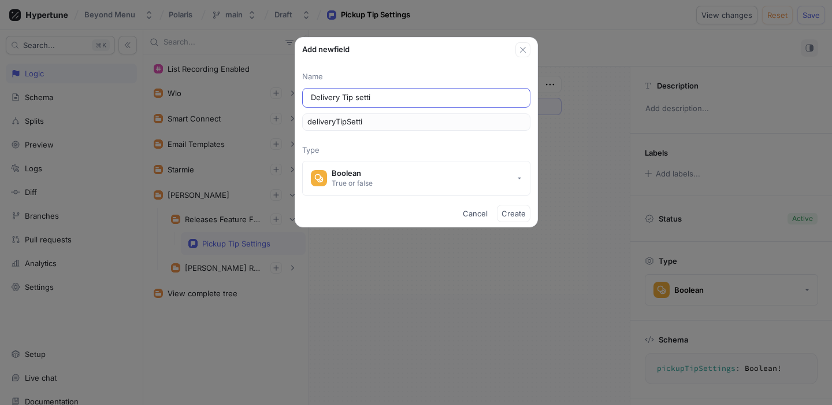
type input "deliveryTipSettin"
type input "Delivery Tip settinf"
type input "deliveryTipSettinf"
type input "Delivery Tip settinfs"
type input "deliveryTipSettinfs"
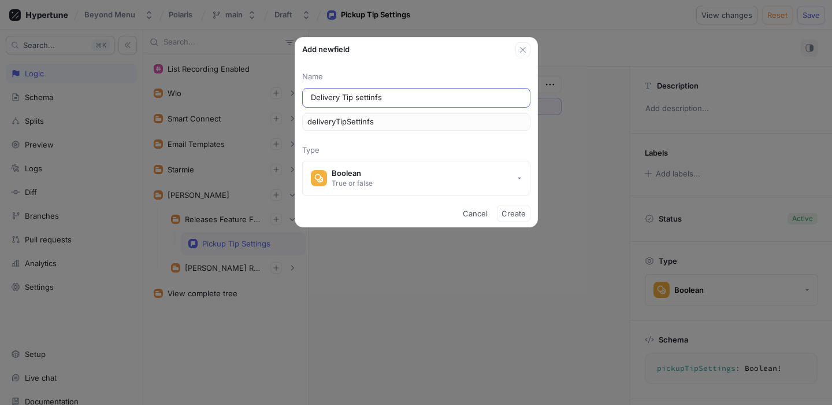
type input "Delivery Tip settinf"
type input "deliveryTipSettinf"
type input "Delivery Tip settin"
type input "deliveryTipSettin"
type input "Delivery Tip setting"
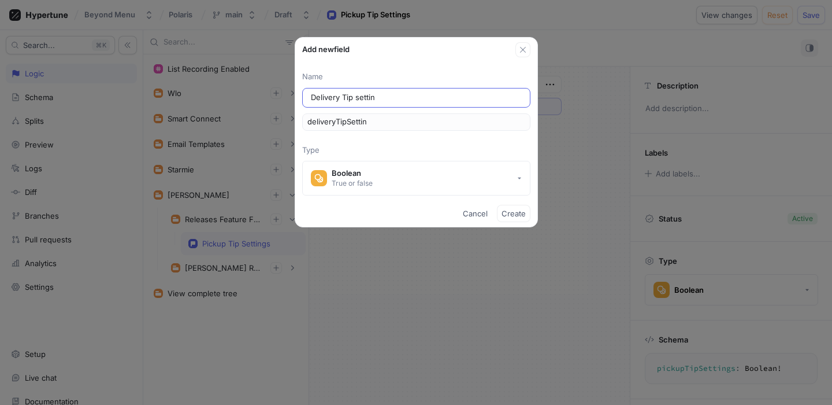
type input "deliveryTipSetting"
type input "Delivery Tip settings"
type input "deliveryTipSettings"
type input "Delivery Tip settings"
click at [509, 210] on span "Create" at bounding box center [514, 213] width 24 height 7
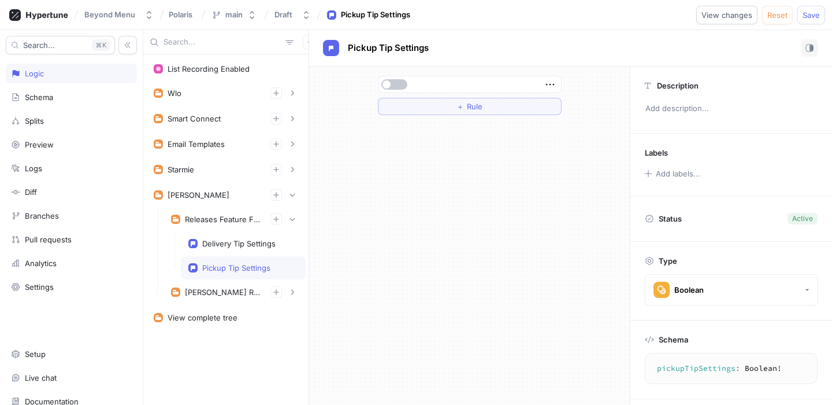
type textarea "deliveryTipSettings: Boolean!"
click at [716, 17] on span "View changes" at bounding box center [727, 15] width 51 height 7
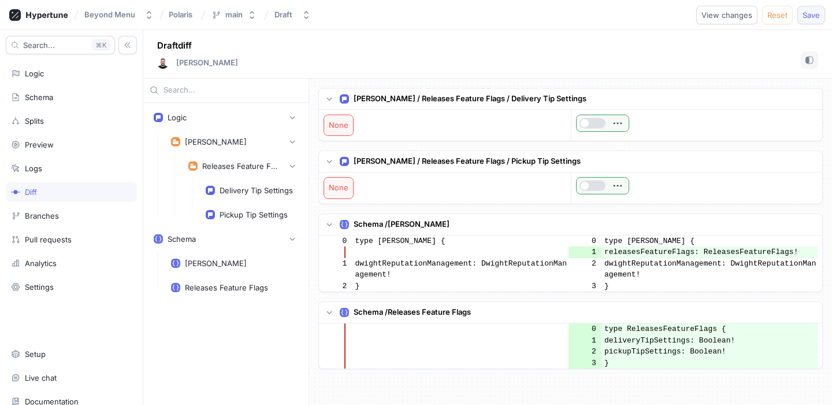
click at [807, 12] on span "Save" at bounding box center [811, 15] width 17 height 7
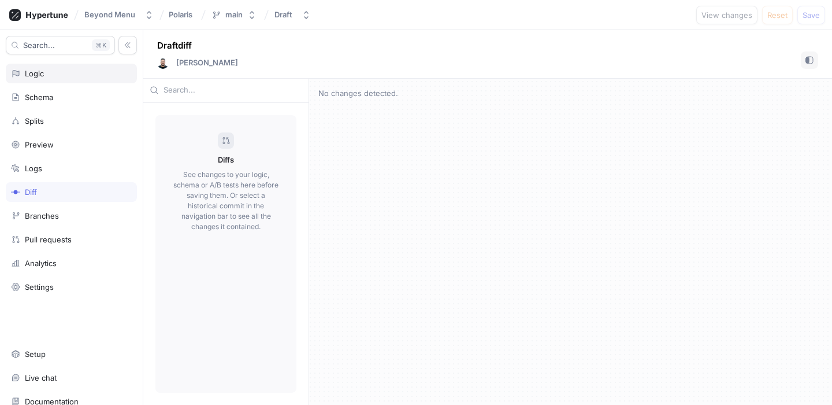
click at [90, 72] on div "Logic" at bounding box center [71, 73] width 121 height 9
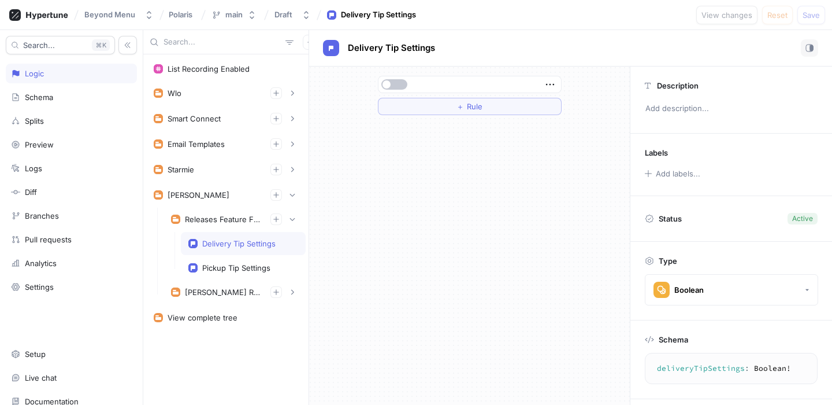
scroll to position [58, 0]
